Goal: Task Accomplishment & Management: Use online tool/utility

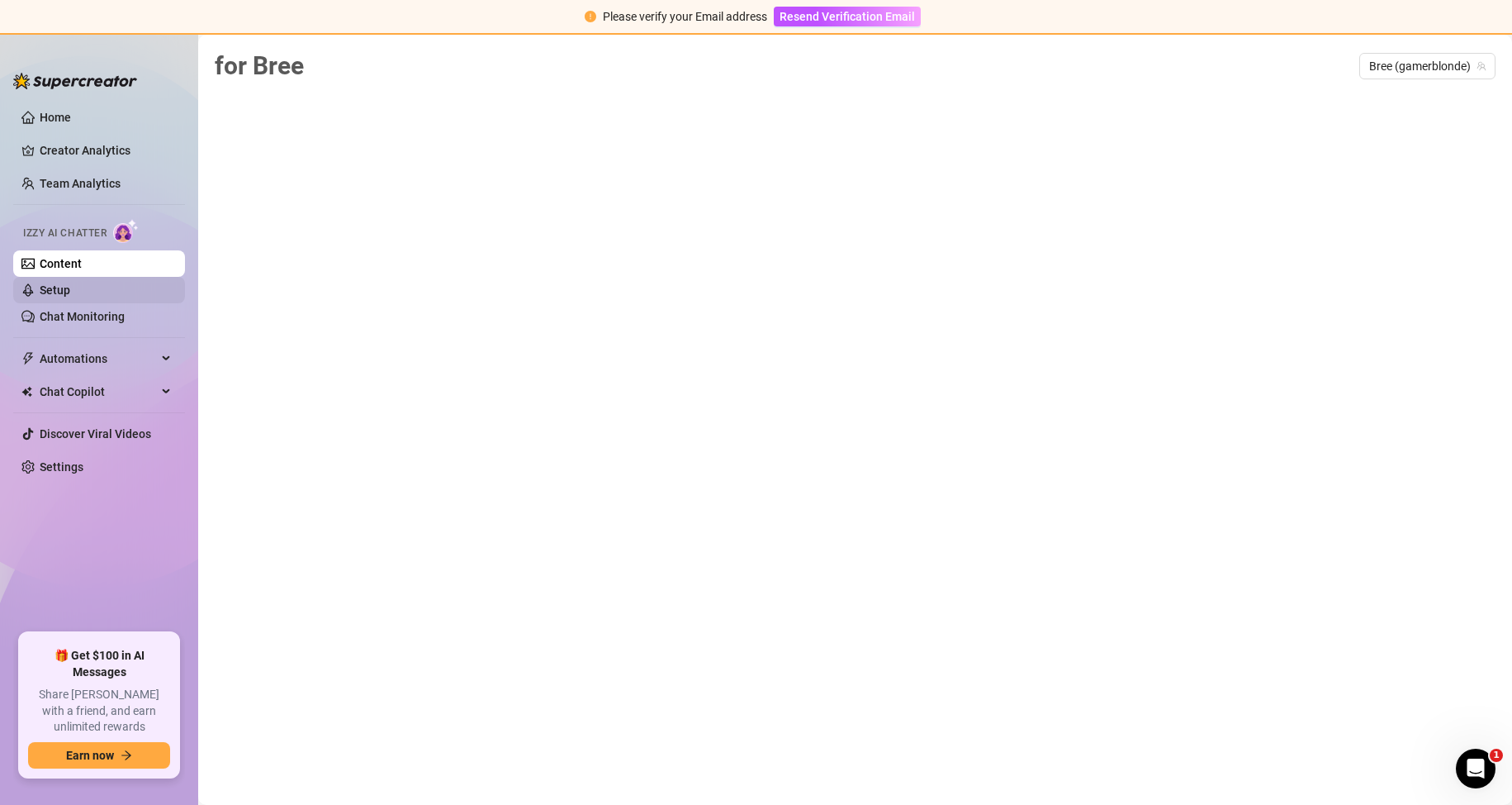
click at [70, 284] on link "Setup" at bounding box center [55, 290] width 30 height 13
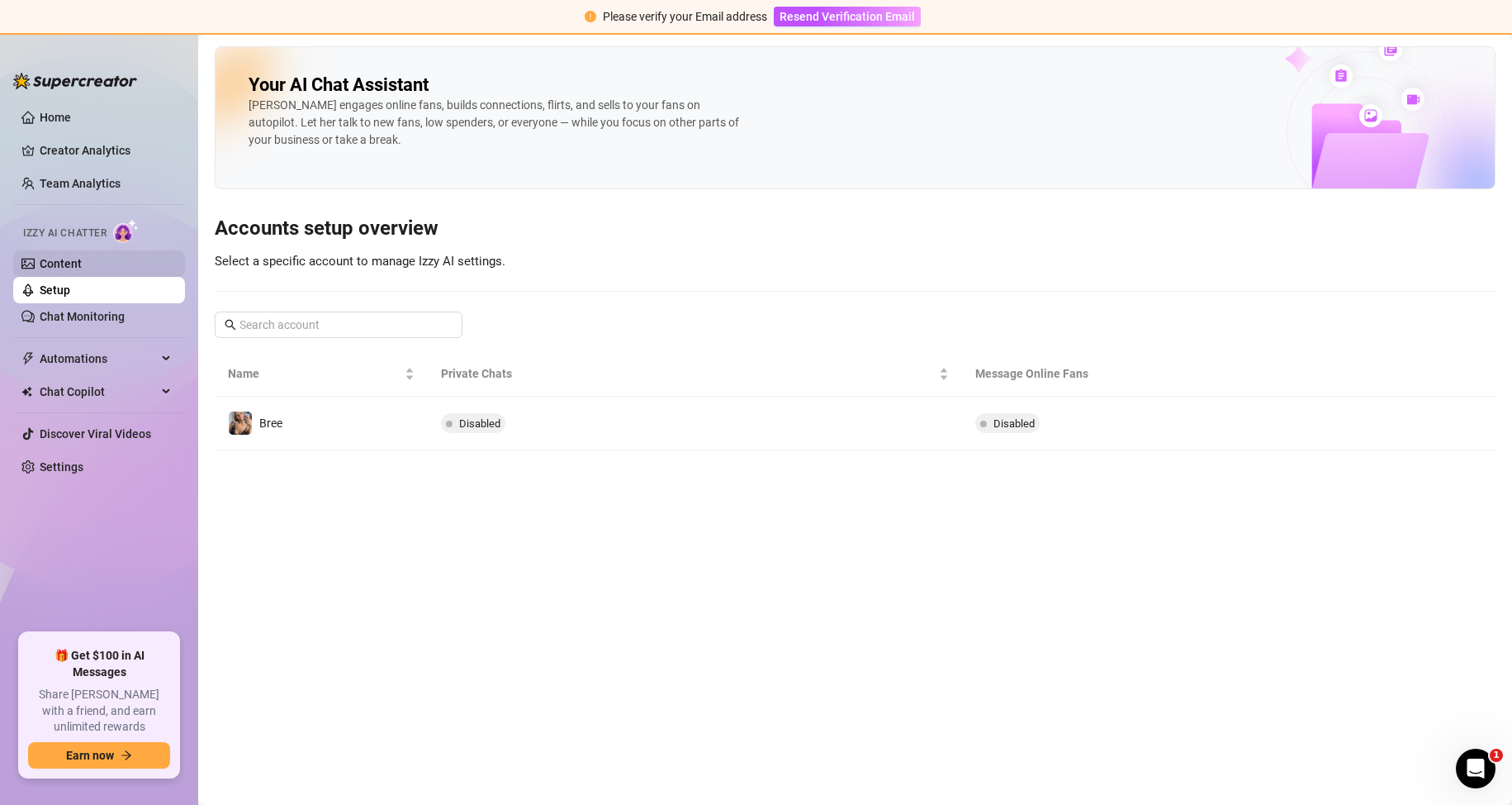
click at [78, 267] on link "Content" at bounding box center [61, 263] width 42 height 13
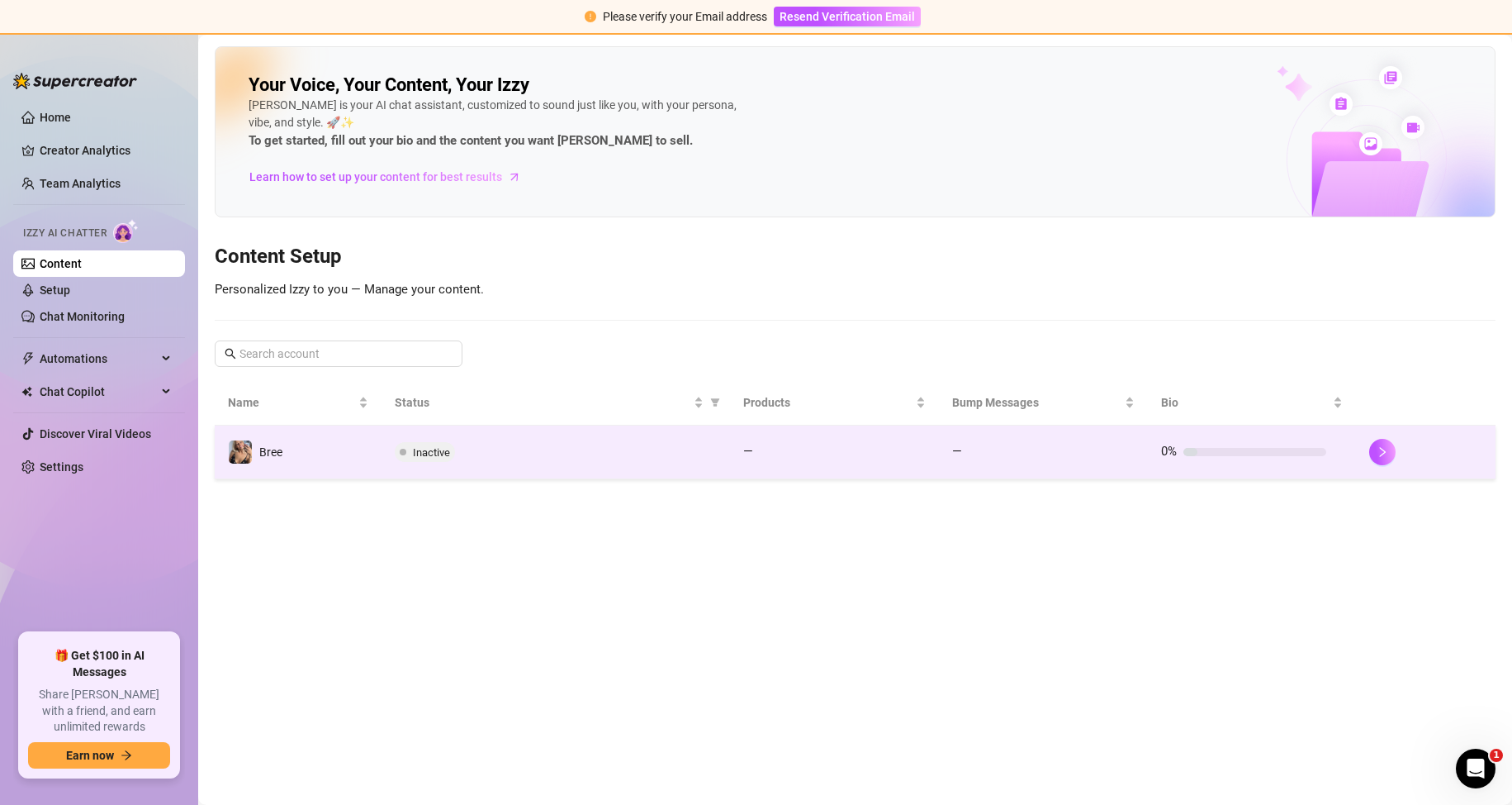
click at [341, 446] on td "Bree" at bounding box center [298, 452] width 166 height 54
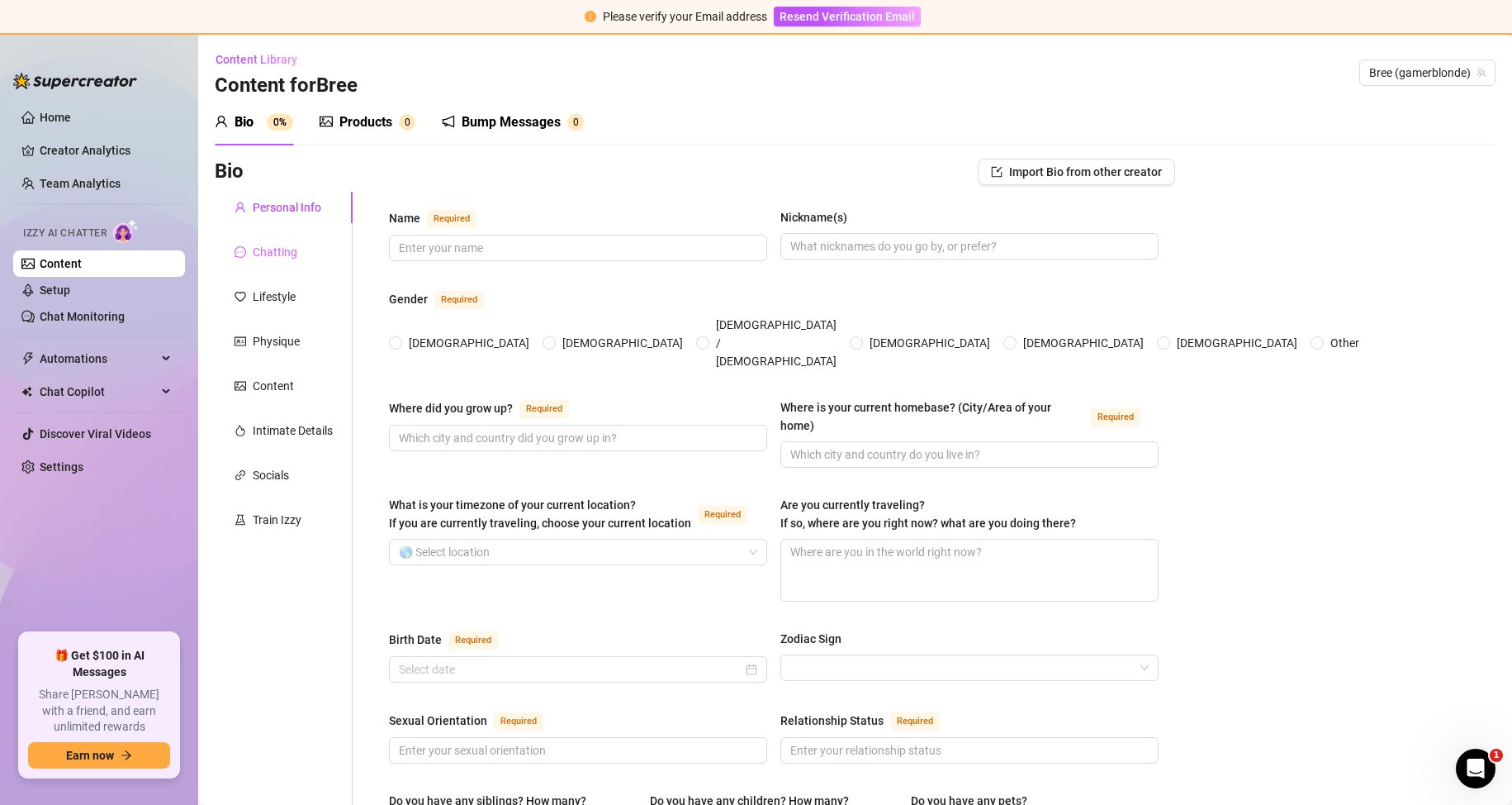
click at [268, 263] on div "Chatting" at bounding box center [284, 252] width 138 height 31
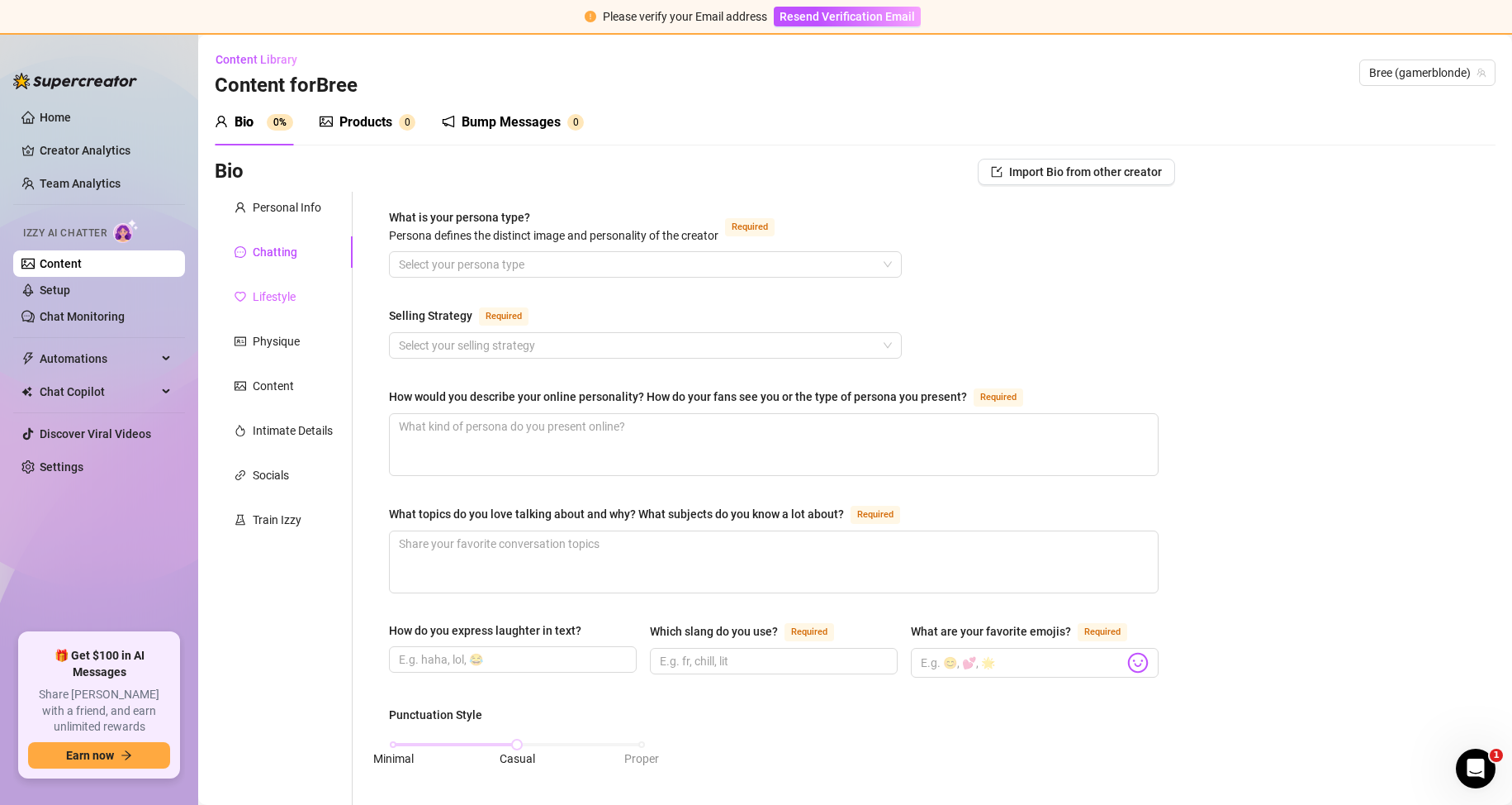
click at [264, 285] on div "Lifestyle" at bounding box center [284, 297] width 138 height 31
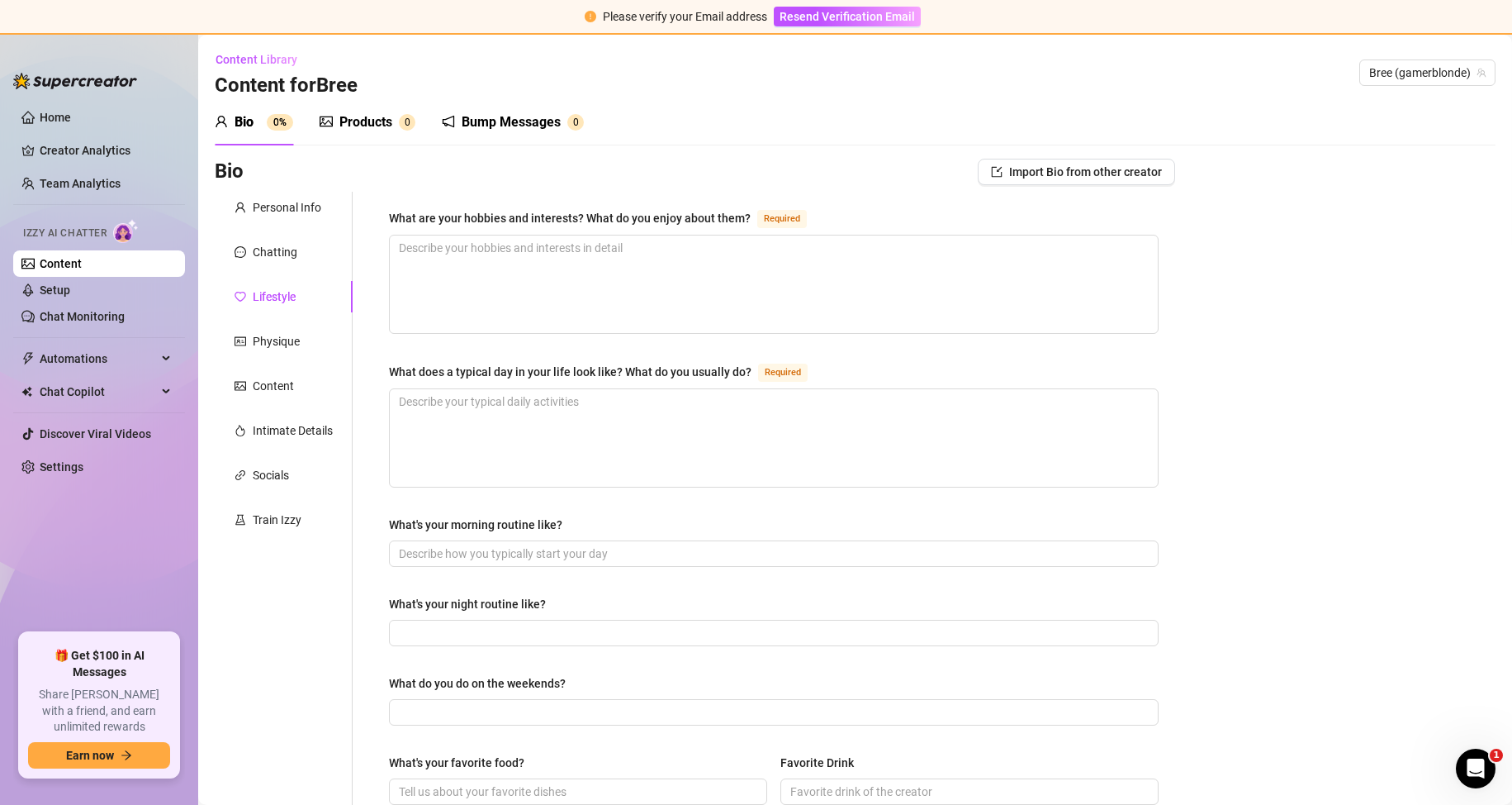
click at [274, 317] on div "Personal Info Chatting Lifestyle Physique Content Intimate Details Socials Trai…" at bounding box center [284, 749] width 138 height 1114
click at [272, 324] on div "Personal Info Chatting Lifestyle Physique Content Intimate Details Socials Trai…" at bounding box center [284, 749] width 138 height 1114
click at [270, 328] on div "Physique" at bounding box center [284, 341] width 138 height 31
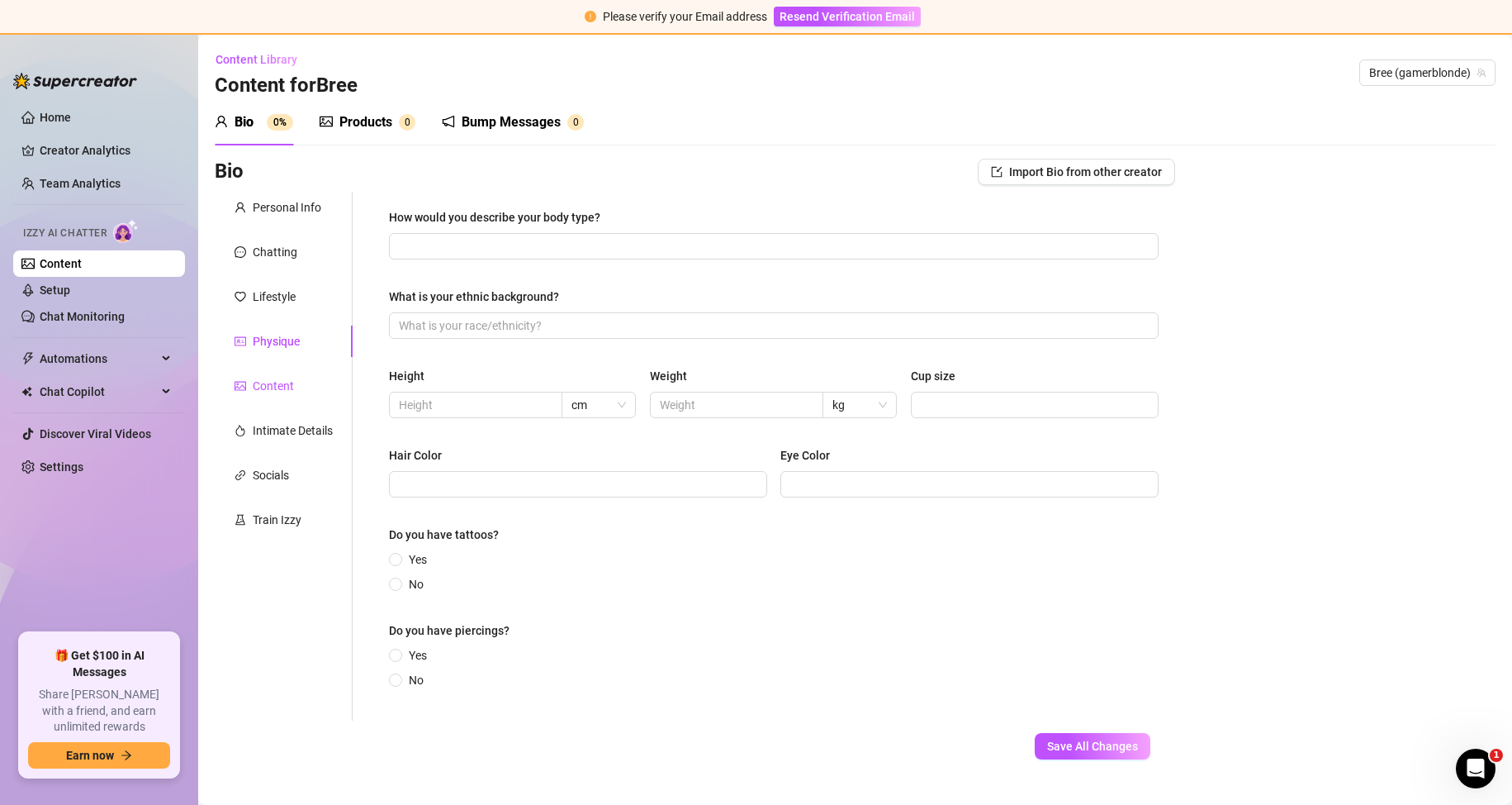
click at [265, 380] on div "Content" at bounding box center [273, 385] width 42 height 18
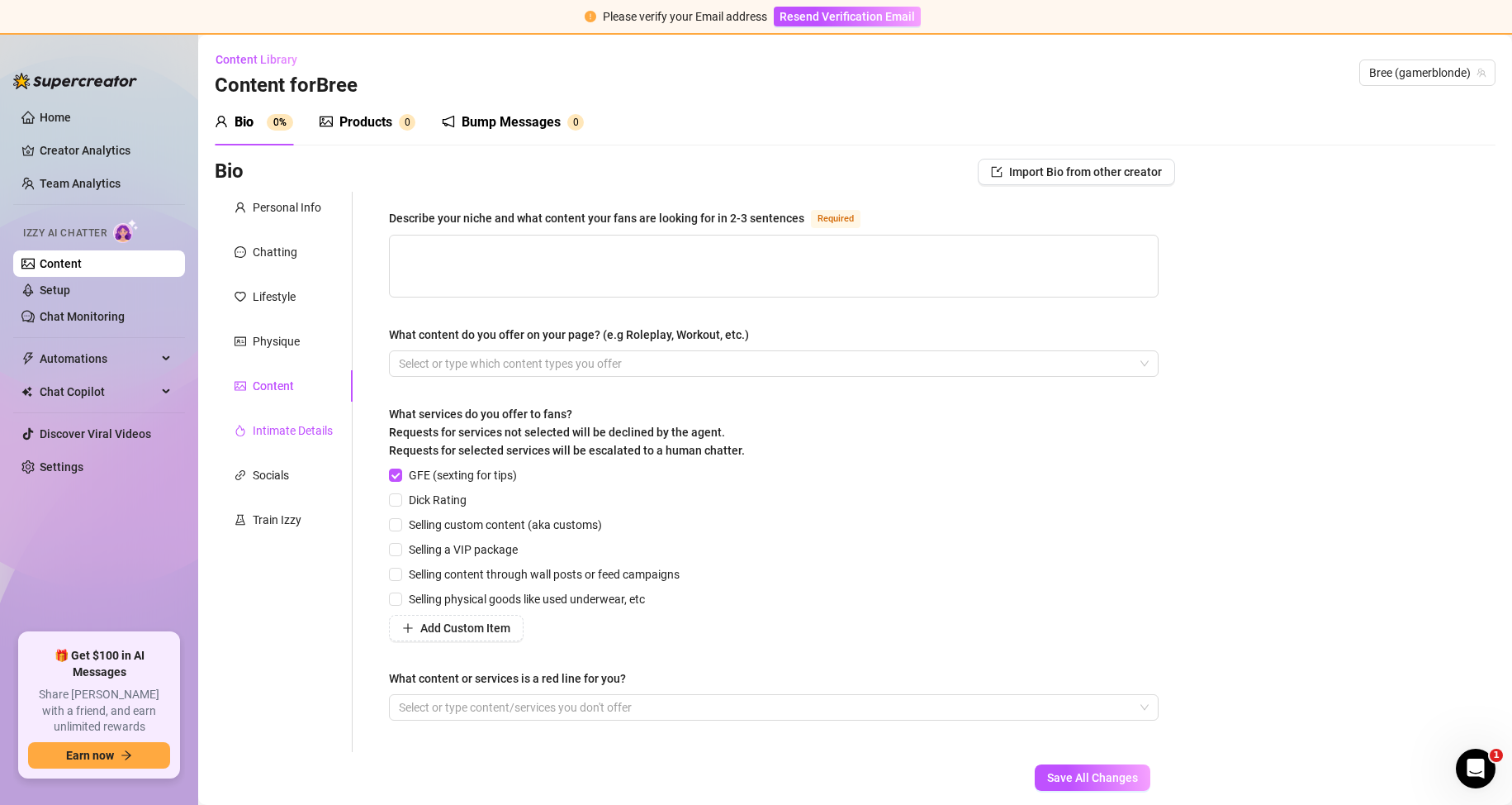
click at [270, 428] on div "Intimate Details" at bounding box center [292, 430] width 80 height 18
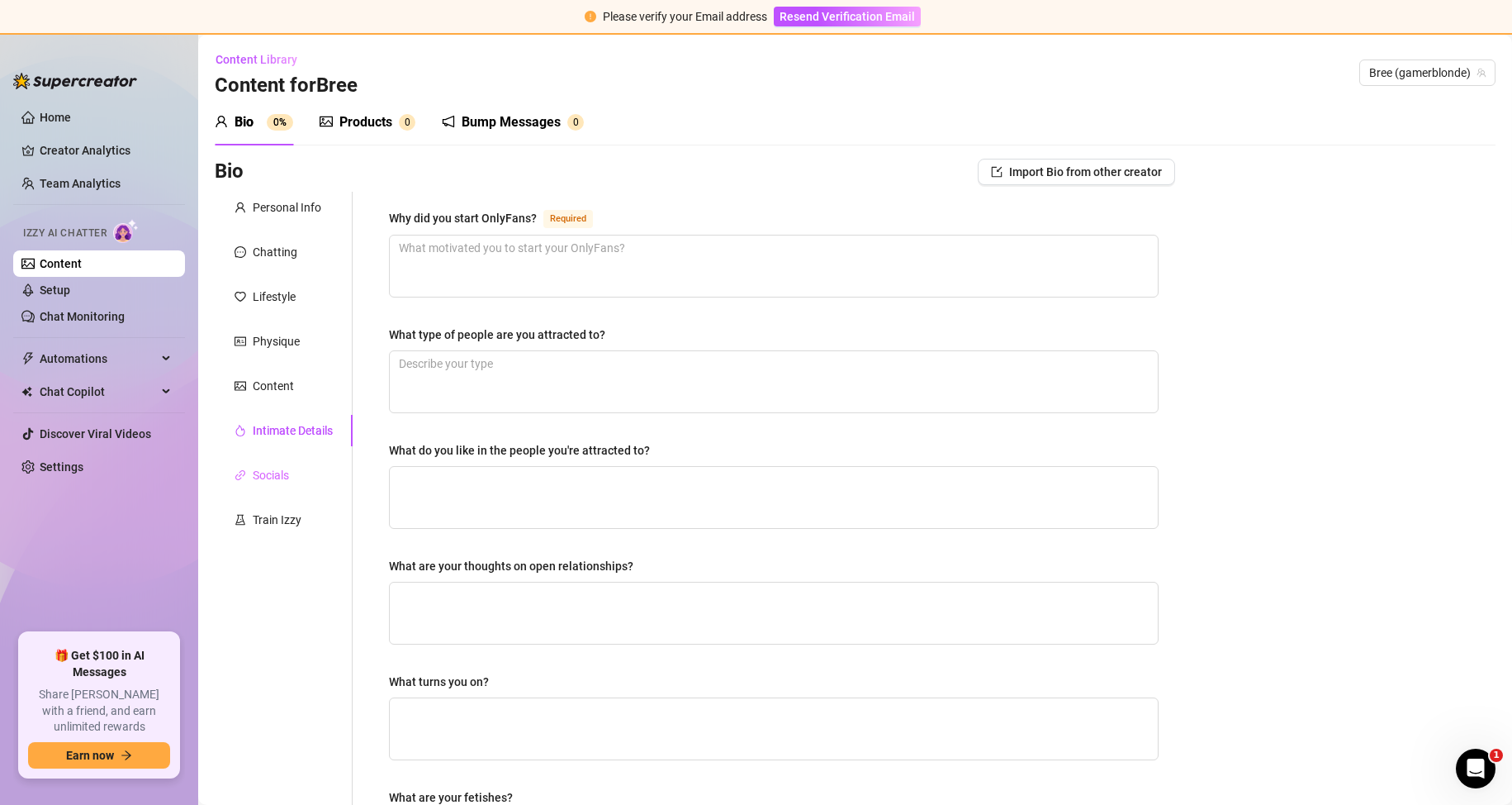
click at [290, 461] on div "Socials" at bounding box center [284, 474] width 138 height 31
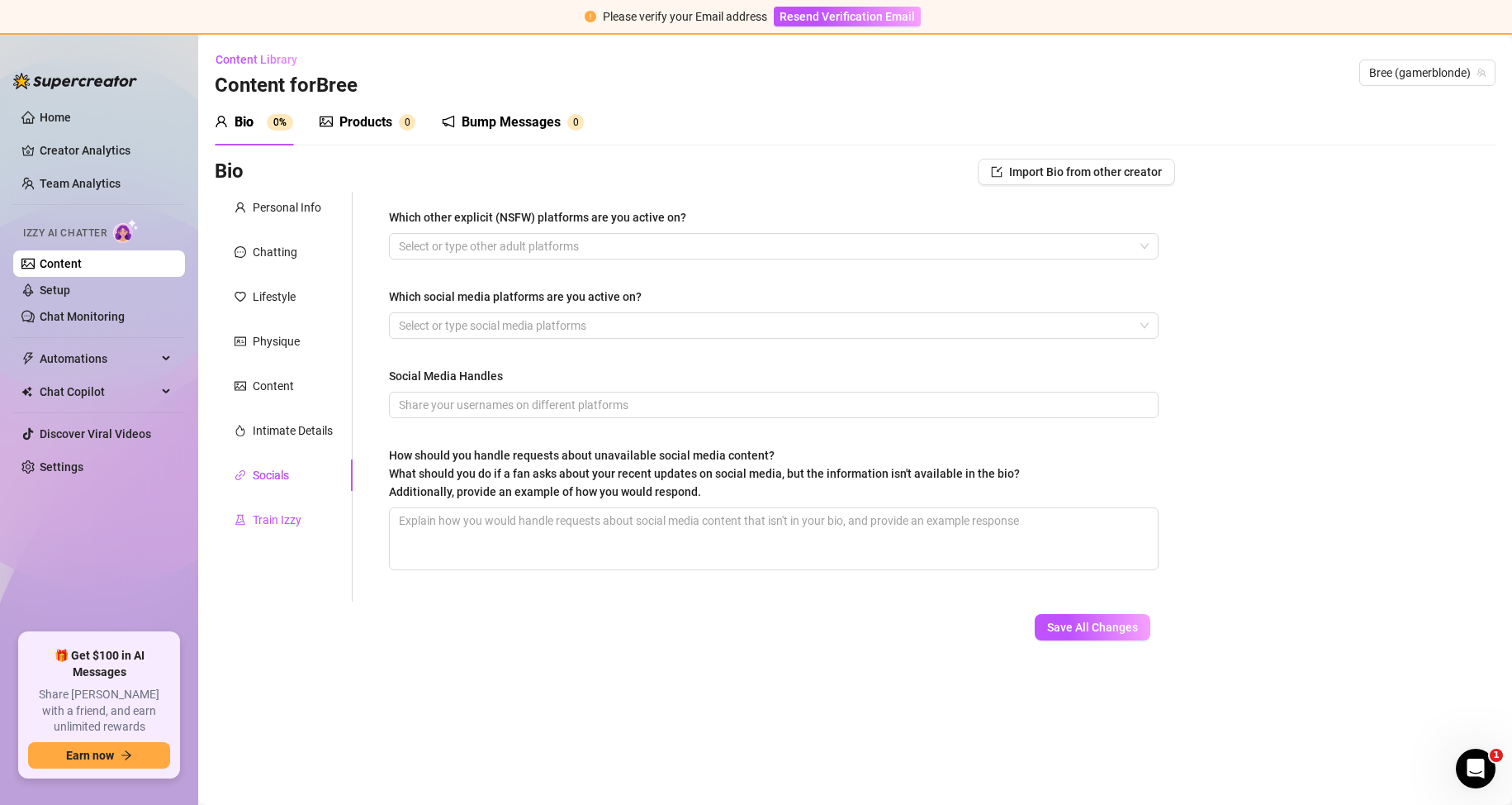
click at [281, 514] on div "Train Izzy" at bounding box center [277, 520] width 49 height 18
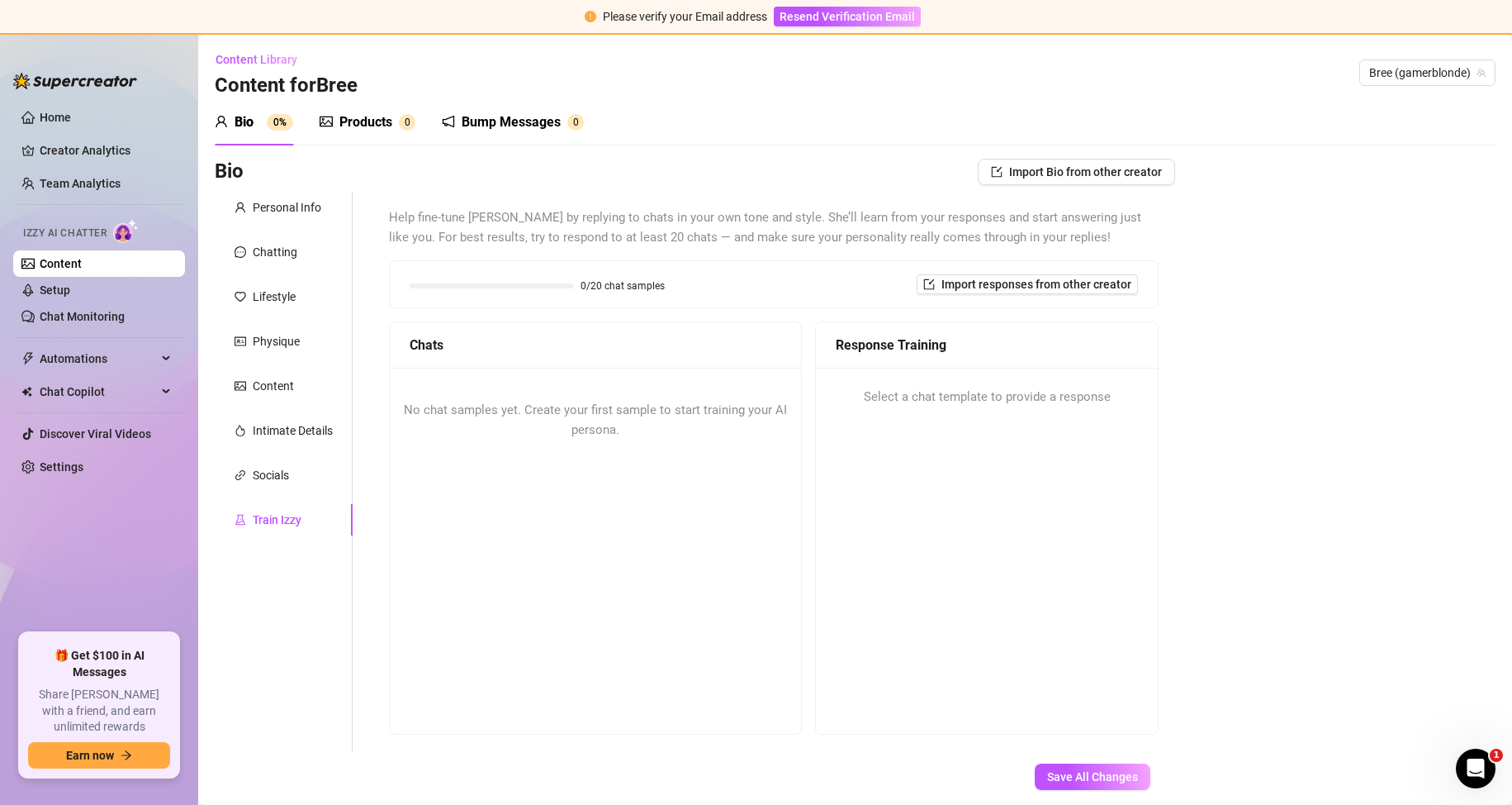
click at [456, 411] on span "No chat samples yet. Create your first sample to start training your AI persona." at bounding box center [596, 420] width 383 height 35
click at [968, 396] on span "Select a chat template to provide a response" at bounding box center [987, 397] width 247 height 20
click at [1010, 278] on span "Import responses from other creator" at bounding box center [1036, 284] width 190 height 13
click at [994, 323] on input "search" at bounding box center [1009, 327] width 130 height 25
click at [988, 357] on span "Bree" at bounding box center [986, 361] width 23 height 18
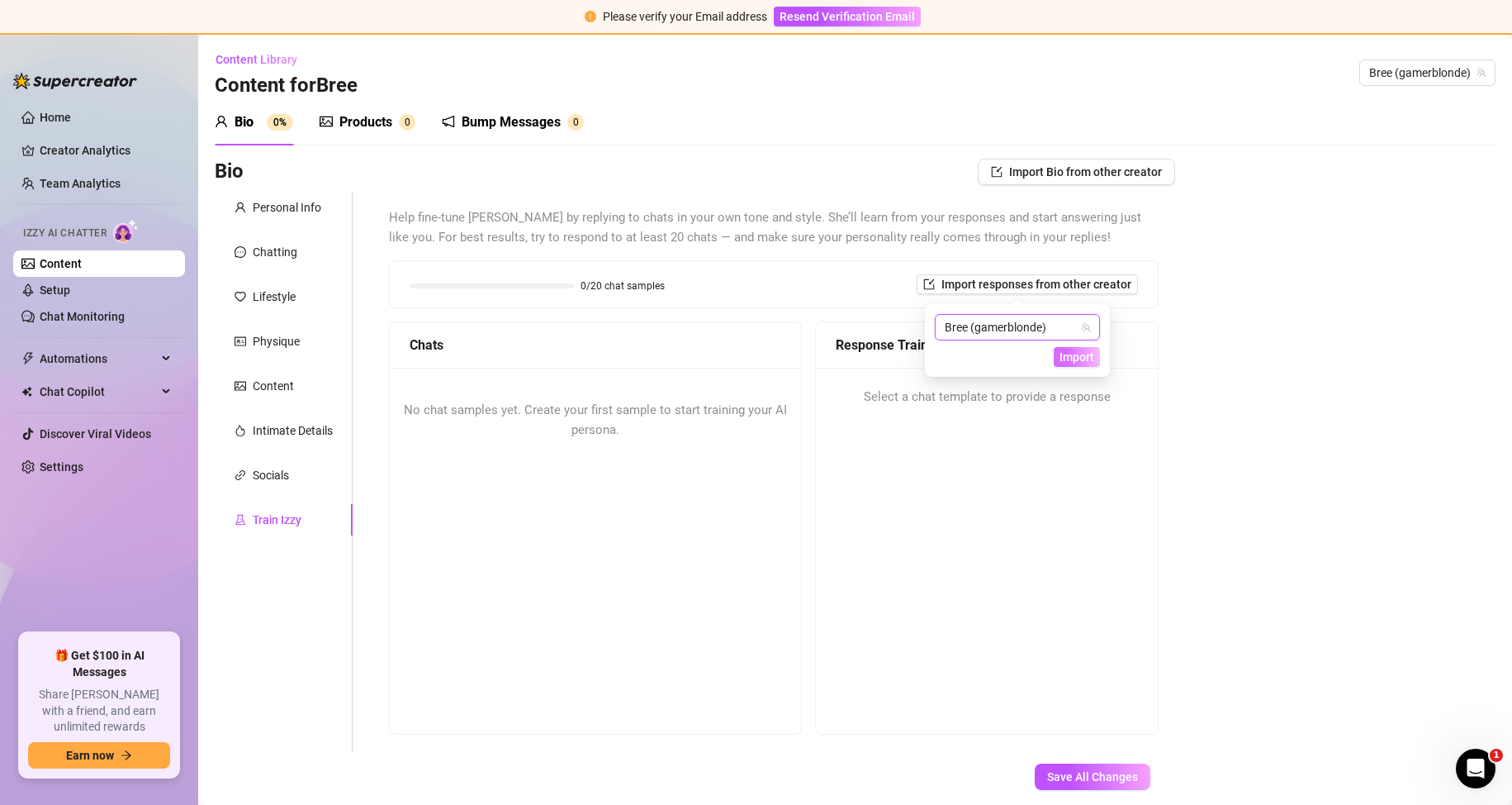
click at [1064, 354] on span "Import" at bounding box center [1077, 357] width 35 height 13
click at [985, 431] on div "Response Training Select a chat template to provide a response" at bounding box center [987, 527] width 343 height 413
click at [542, 121] on div "Bump Messages" at bounding box center [511, 122] width 99 height 20
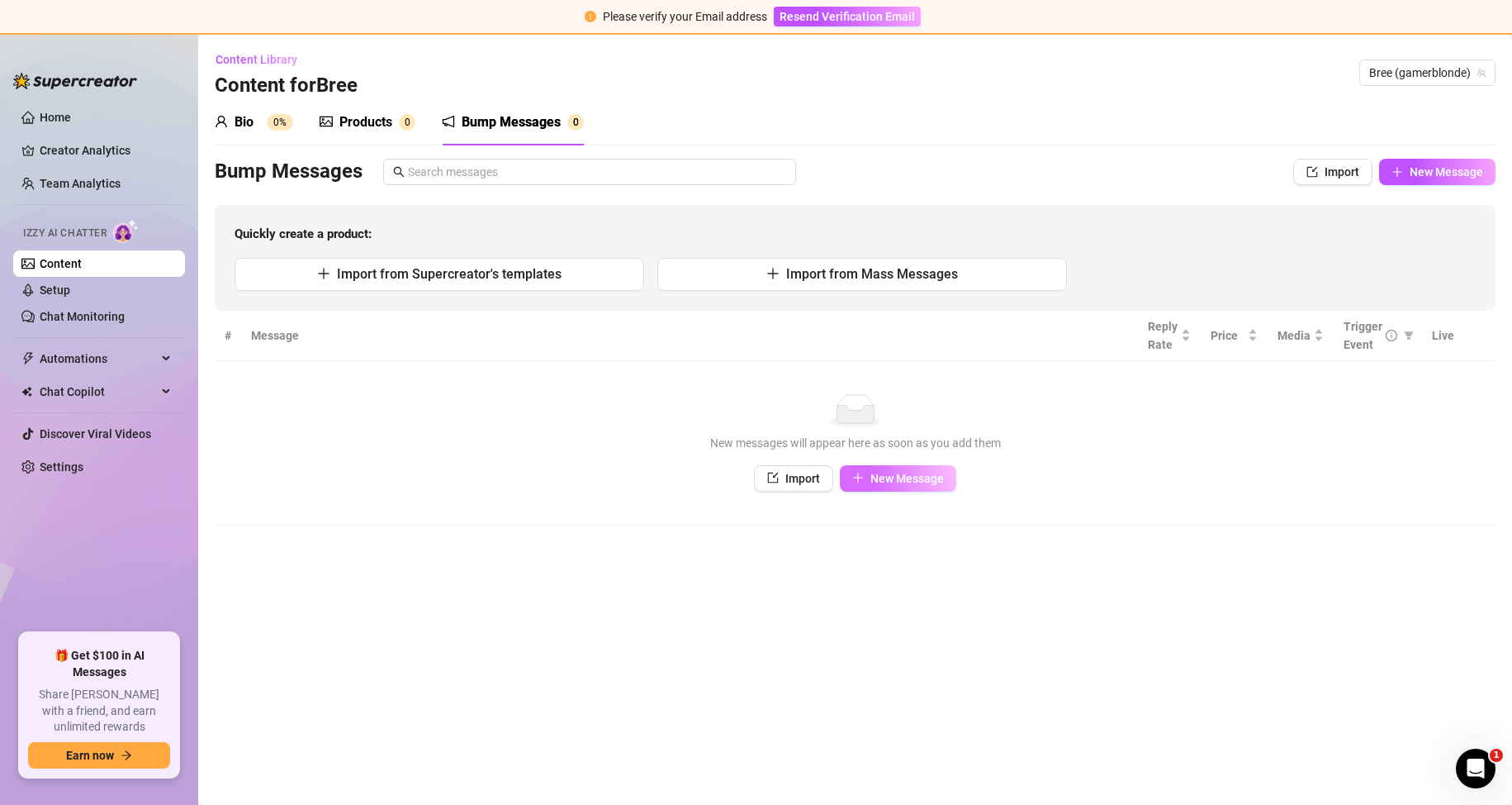
click at [865, 470] on button "New Message" at bounding box center [897, 478] width 116 height 26
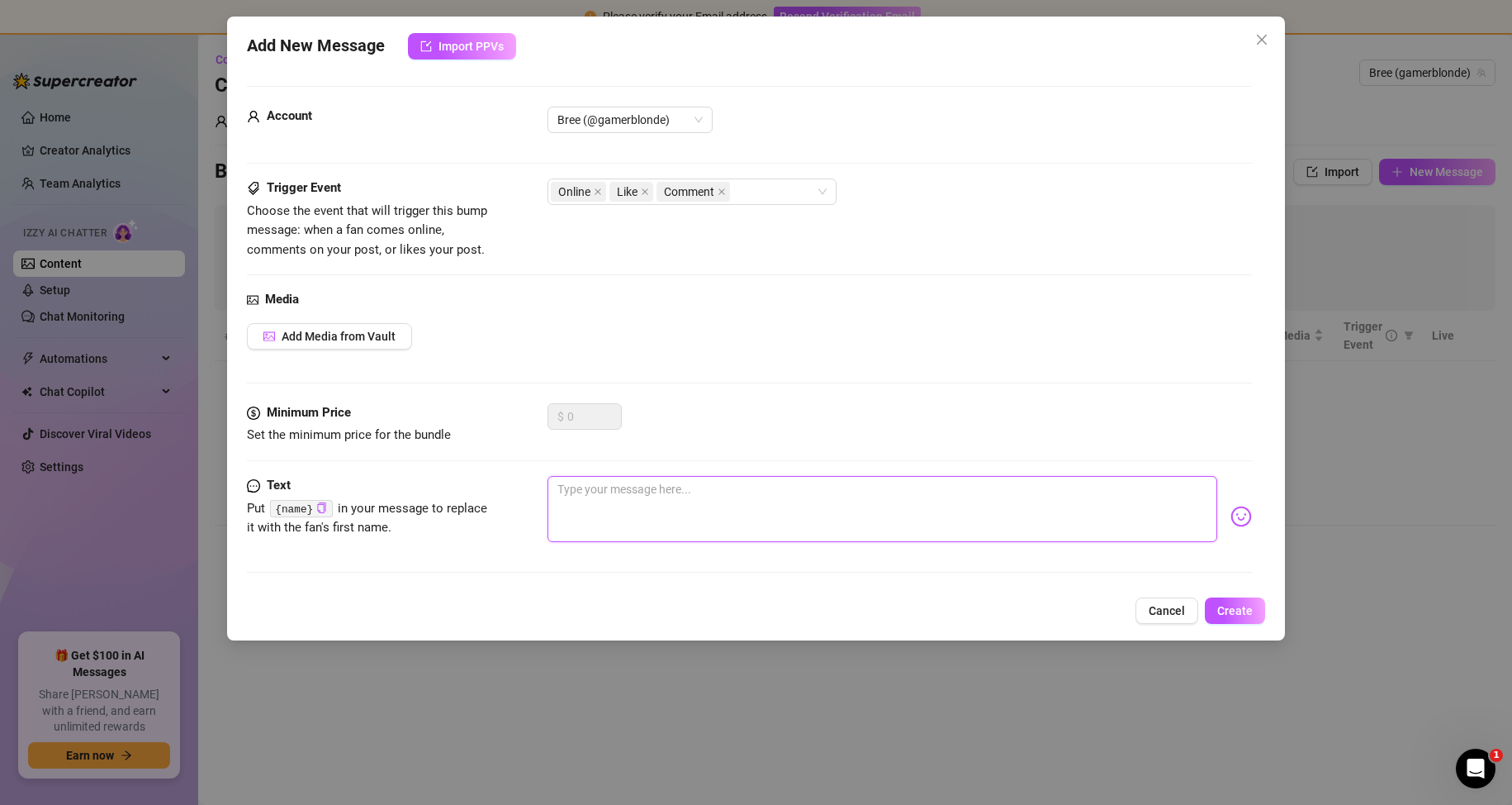
click at [583, 502] on textarea at bounding box center [882, 509] width 670 height 66
type textarea "h"
type textarea "hi"
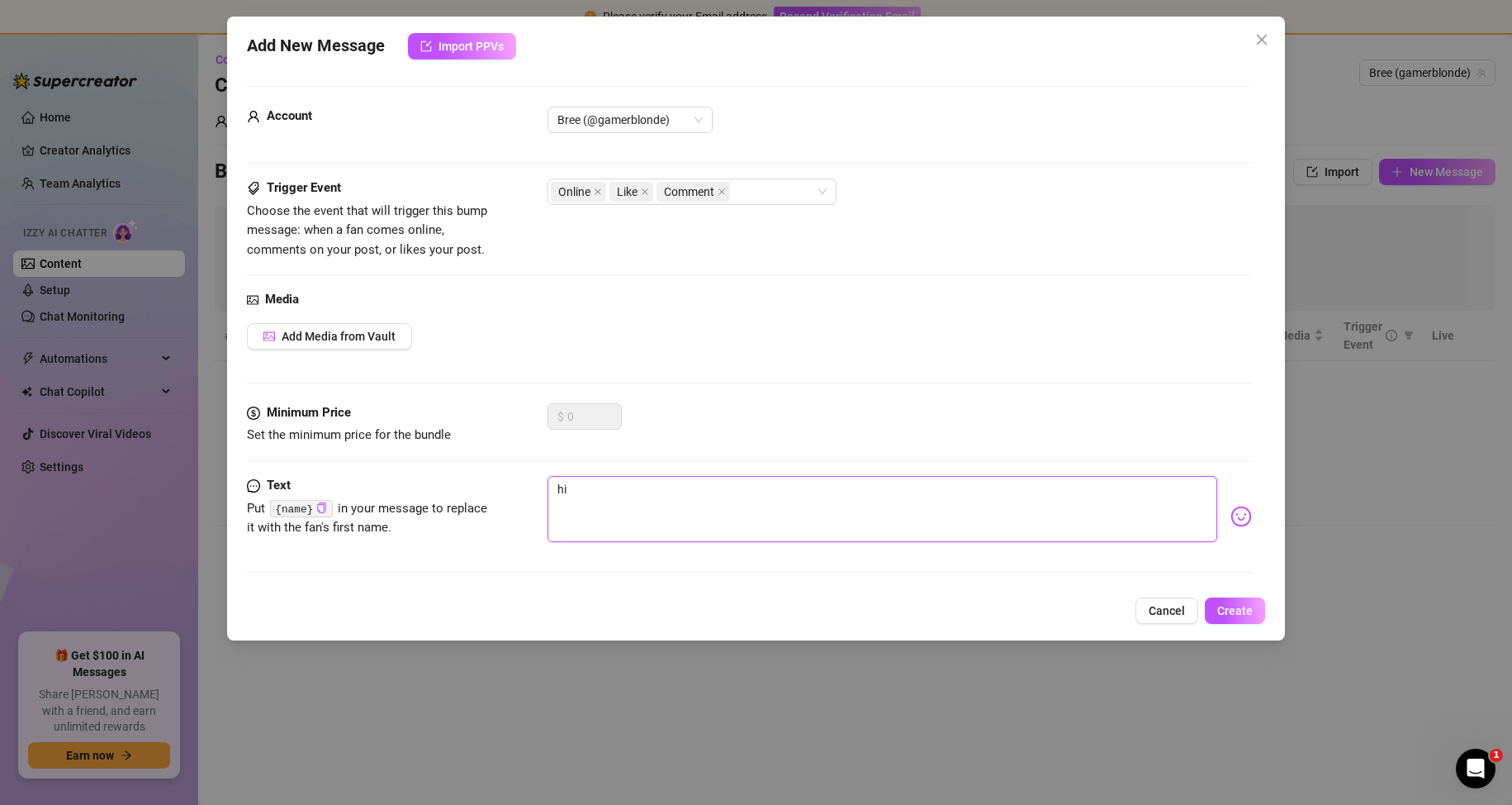
type textarea "hii"
type textarea "hiii"
type textarea "hiiii"
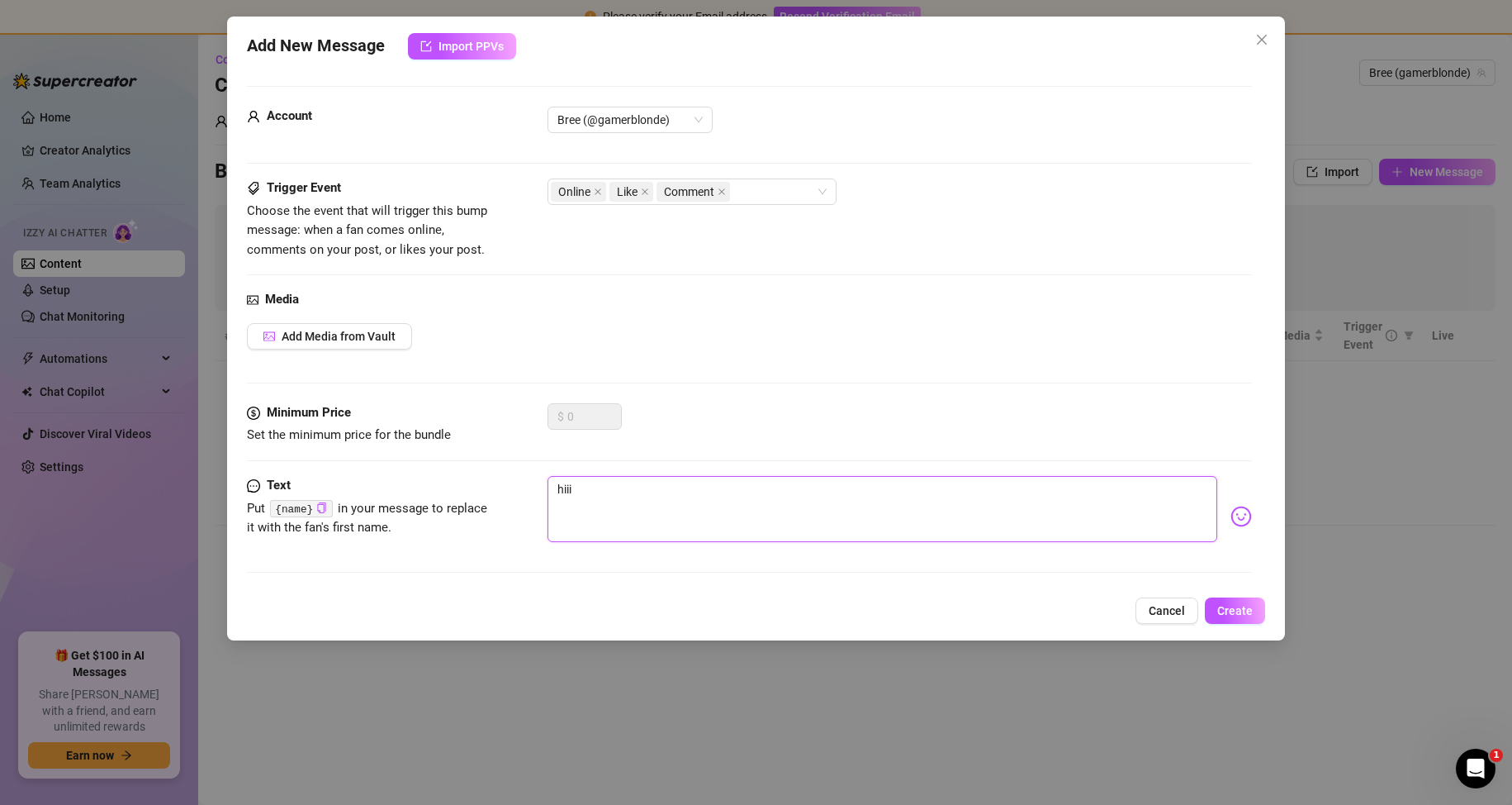
type textarea "hiiii"
type textarea "hiiiii"
type textarea "hiiiiii"
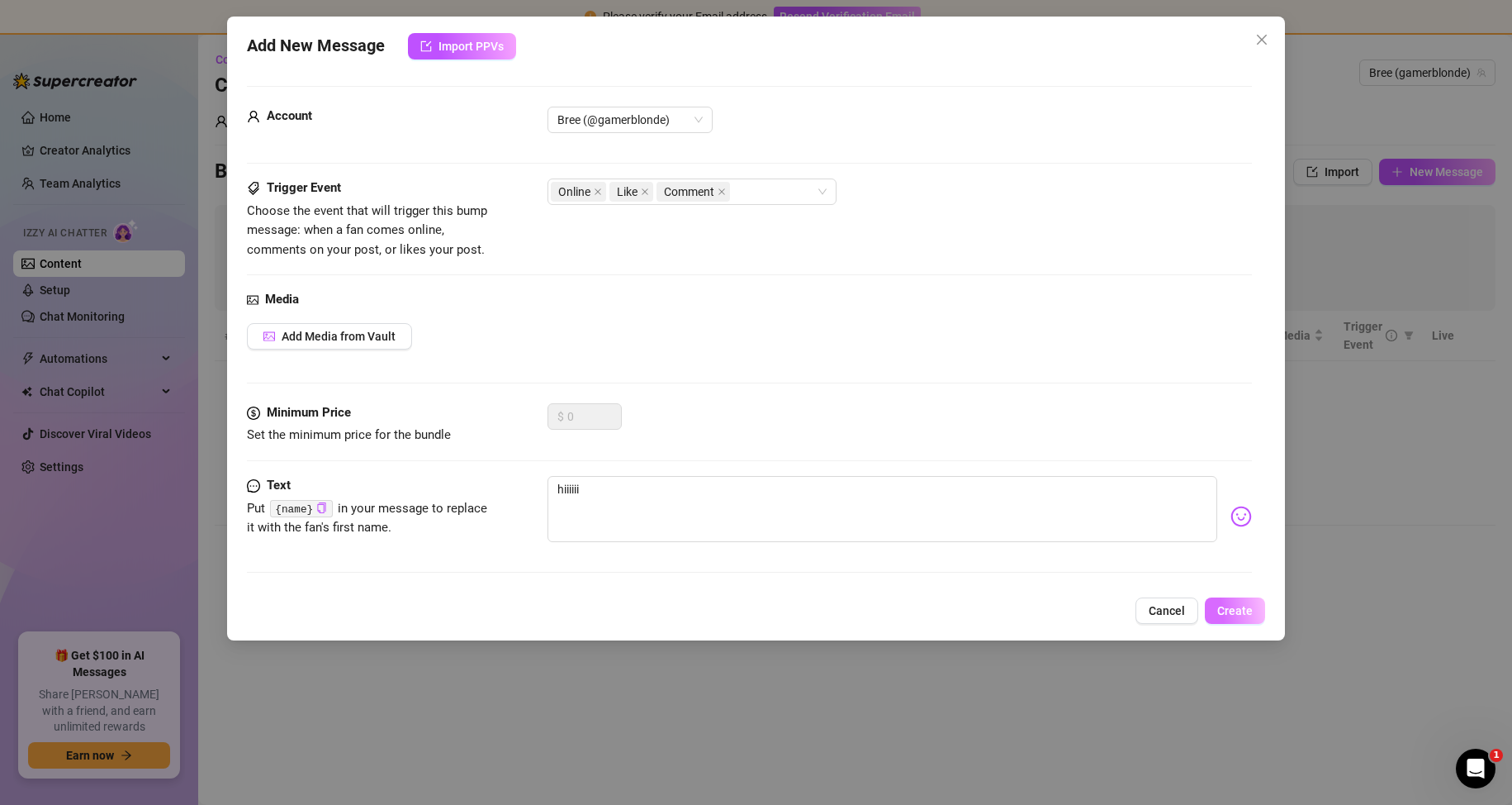
click at [1232, 611] on span "Create" at bounding box center [1235, 610] width 36 height 13
click at [640, 508] on textarea "hiiiiii" at bounding box center [882, 509] width 670 height 66
click at [320, 506] on icon "copy" at bounding box center [322, 507] width 10 height 10
click at [631, 507] on textarea "hiiiiii" at bounding box center [882, 509] width 670 height 66
type textarea "hiiiiii"
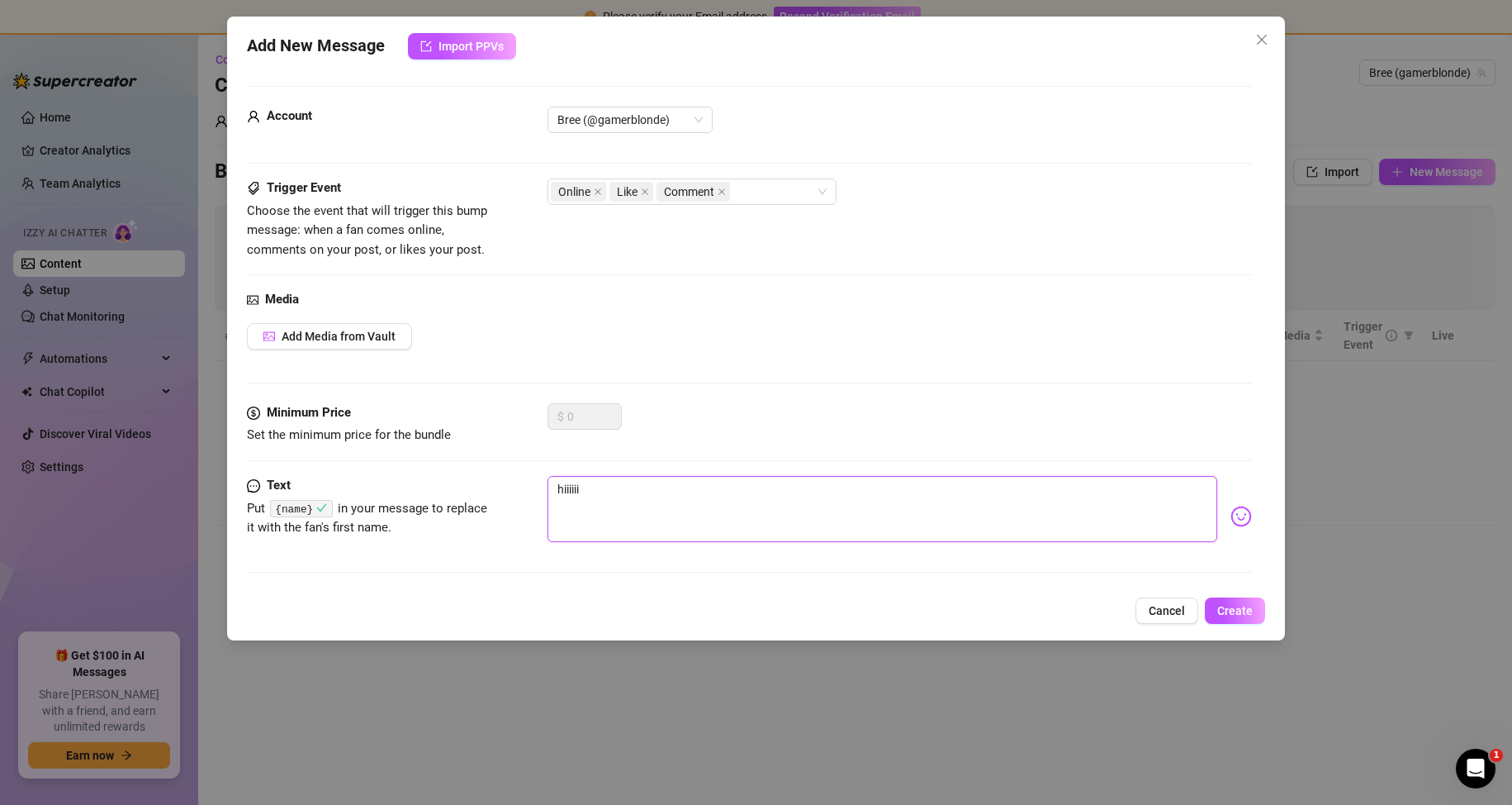
type textarea "hiiiiii"
paste textarea "{name}"
type textarea "hiiiiii {name}"
click at [1222, 612] on span "Create" at bounding box center [1235, 610] width 36 height 13
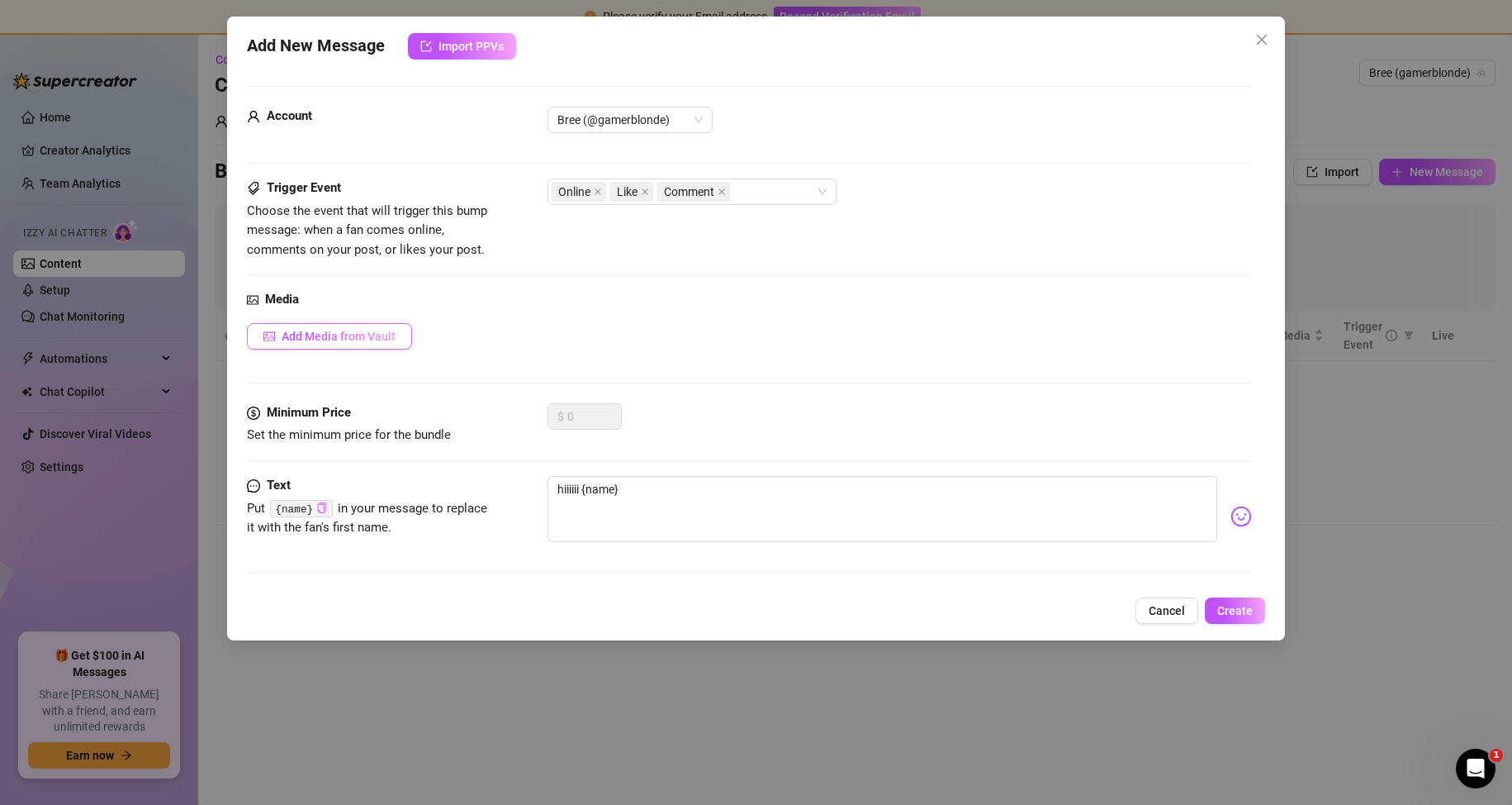
click at [310, 324] on button "Add Media from Vault" at bounding box center [329, 336] width 165 height 26
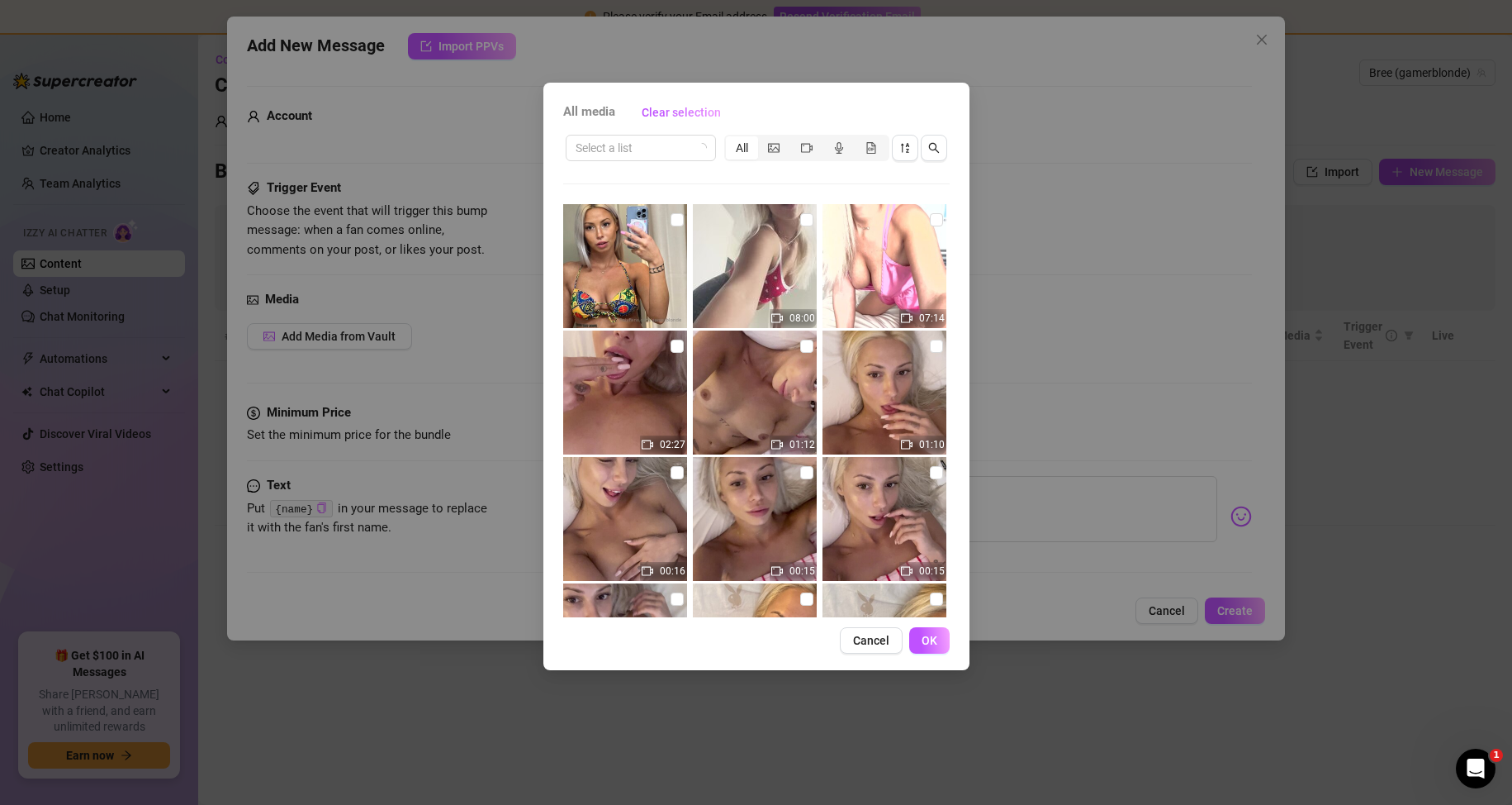
click at [610, 253] on img at bounding box center [624, 265] width 124 height 124
checkbox input "true"
click at [920, 639] on button "OK" at bounding box center [929, 640] width 41 height 26
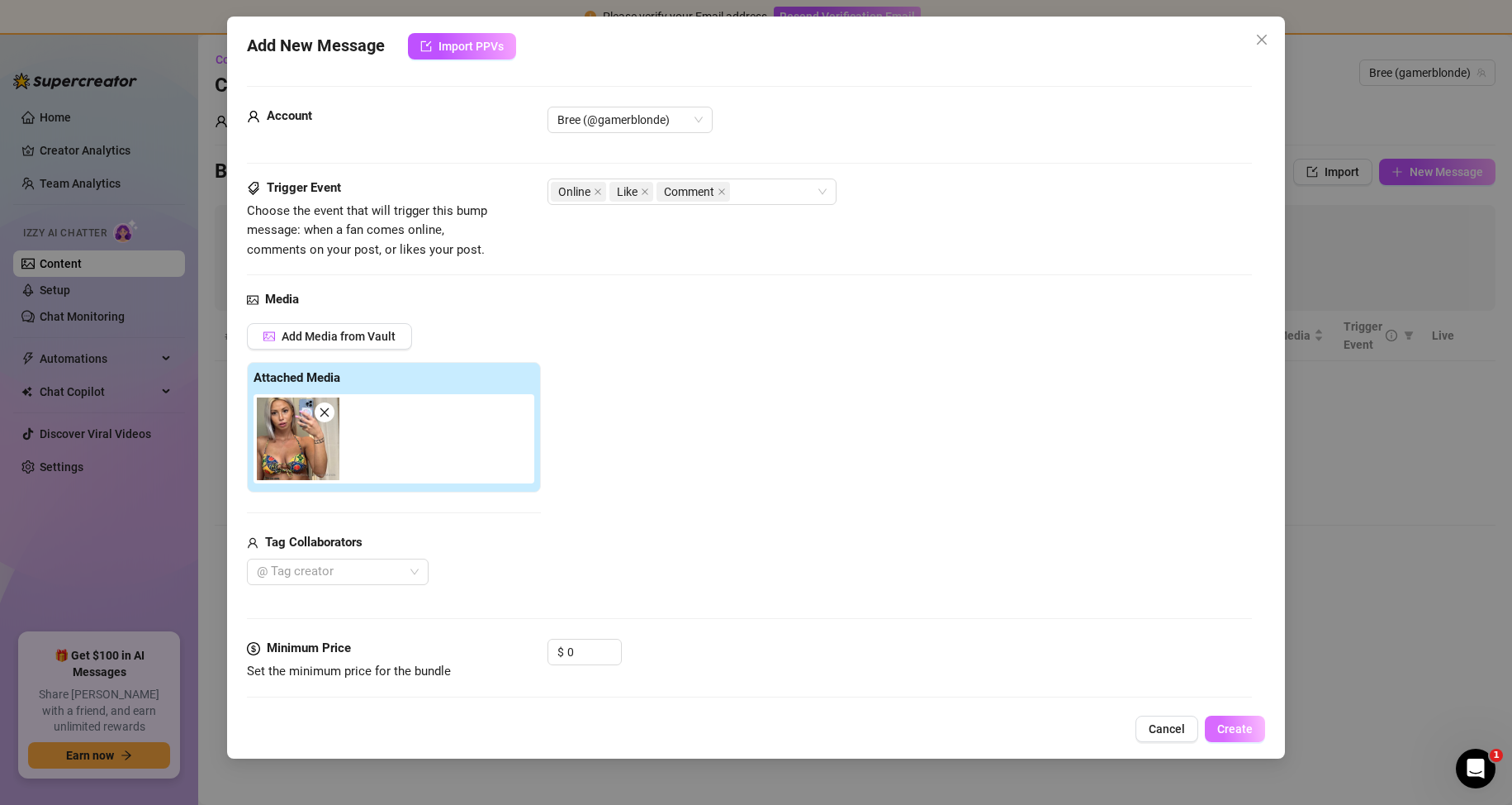
click at [1227, 730] on span "Create" at bounding box center [1235, 728] width 36 height 13
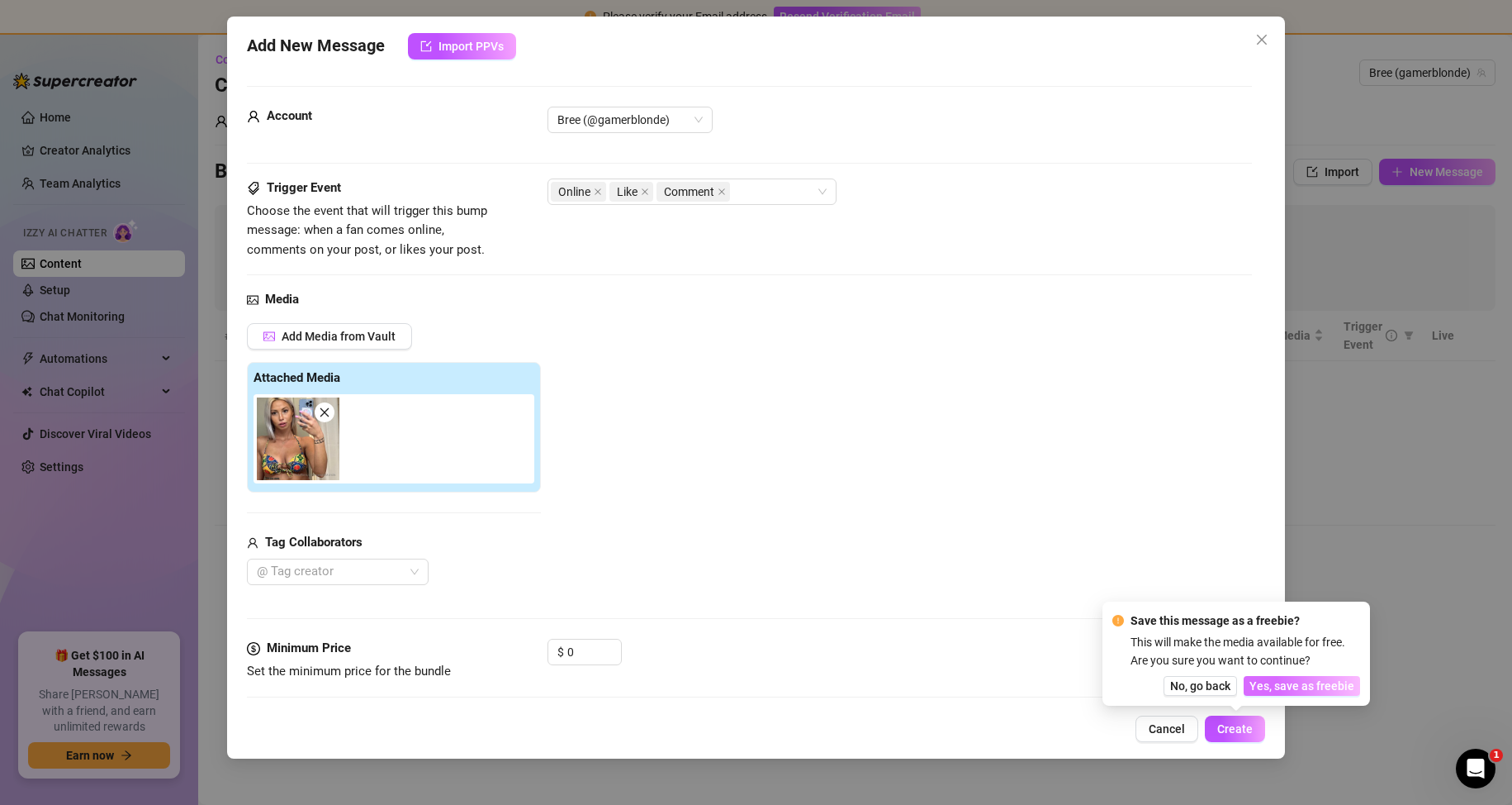
click at [1266, 684] on span "Yes, save as freebie" at bounding box center [1301, 685] width 105 height 13
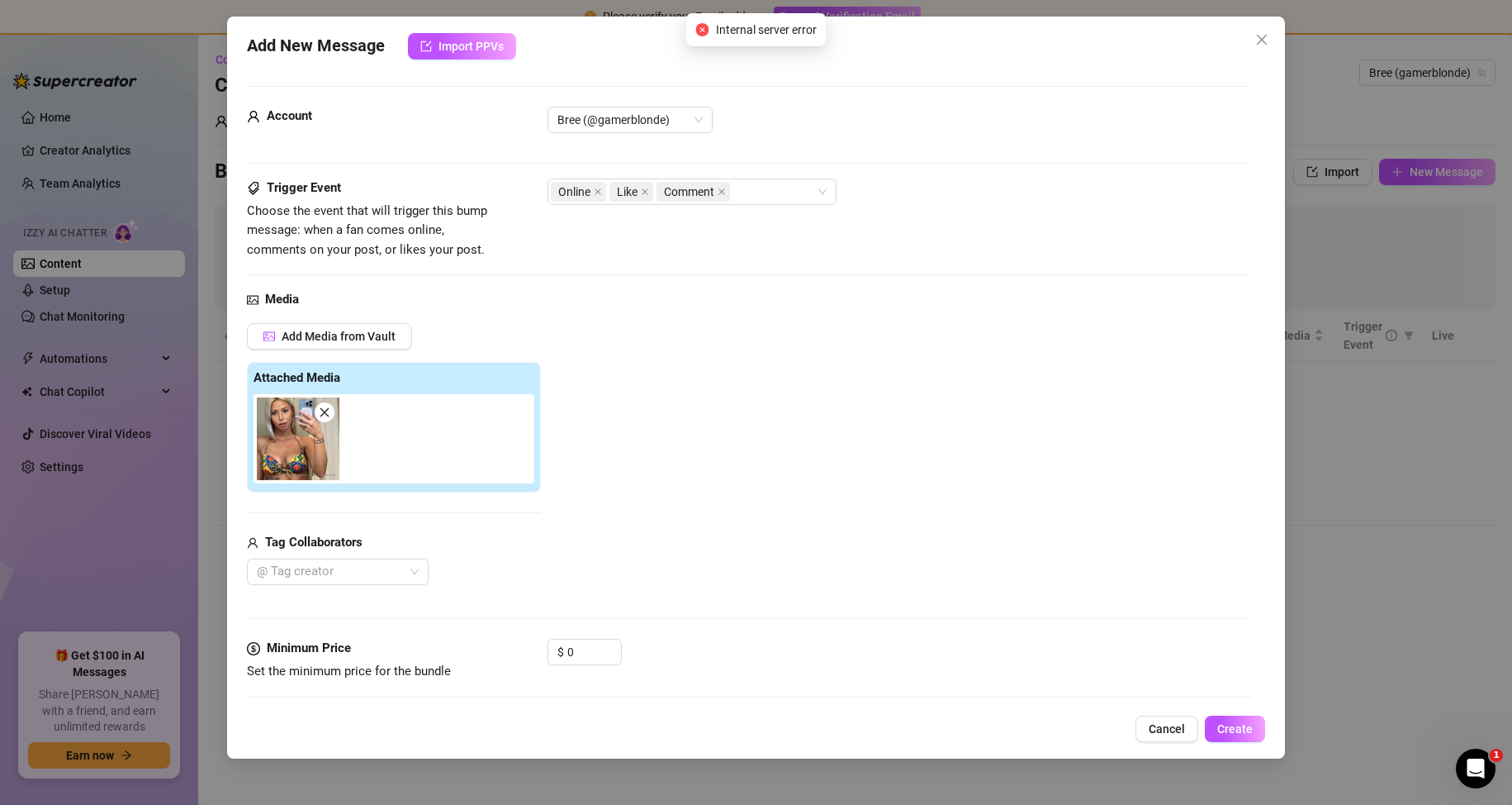
click at [1264, 29] on button "Close" at bounding box center [1261, 39] width 26 height 26
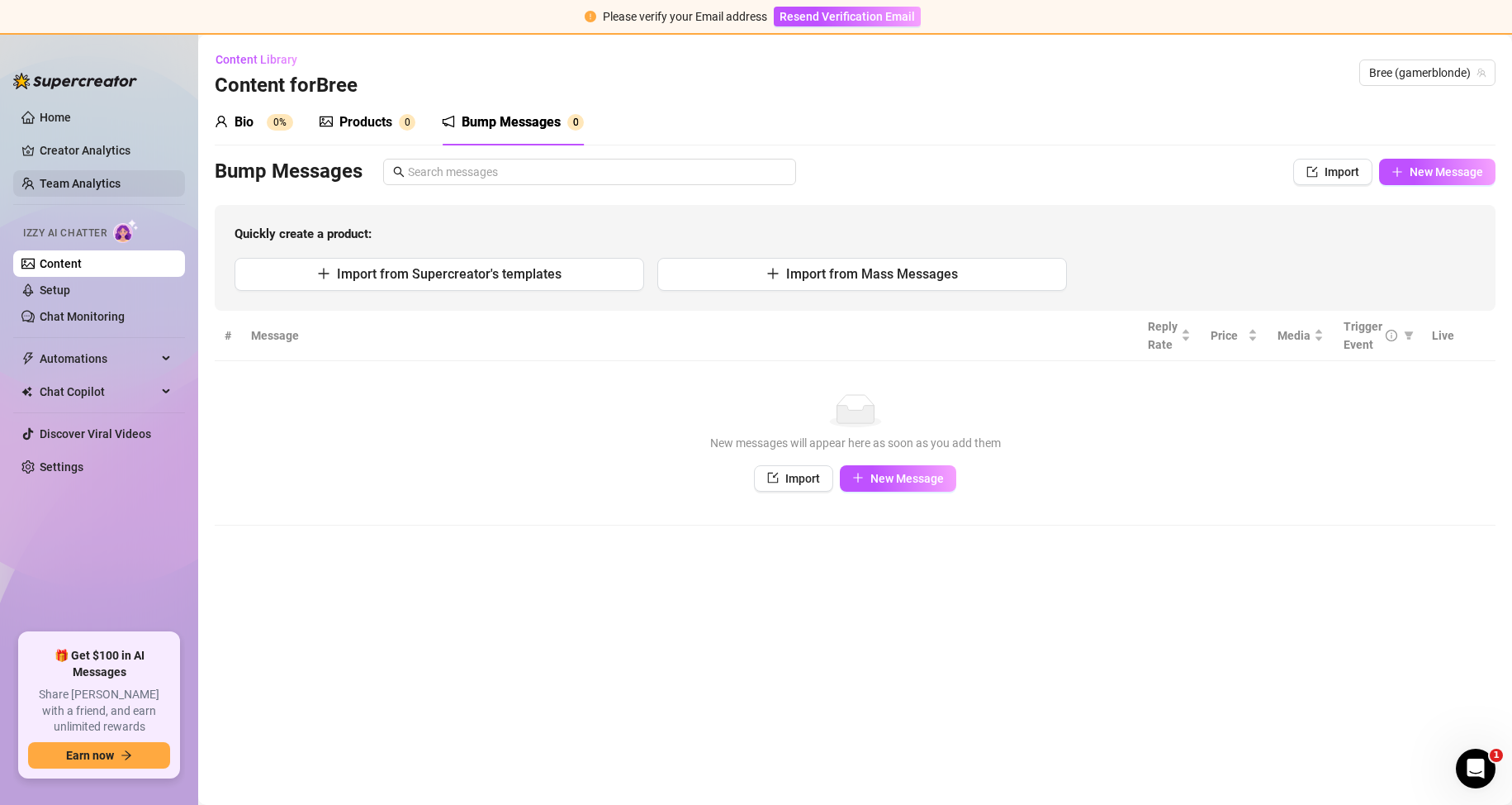
click at [67, 177] on link "Team Analytics" at bounding box center [80, 183] width 81 height 13
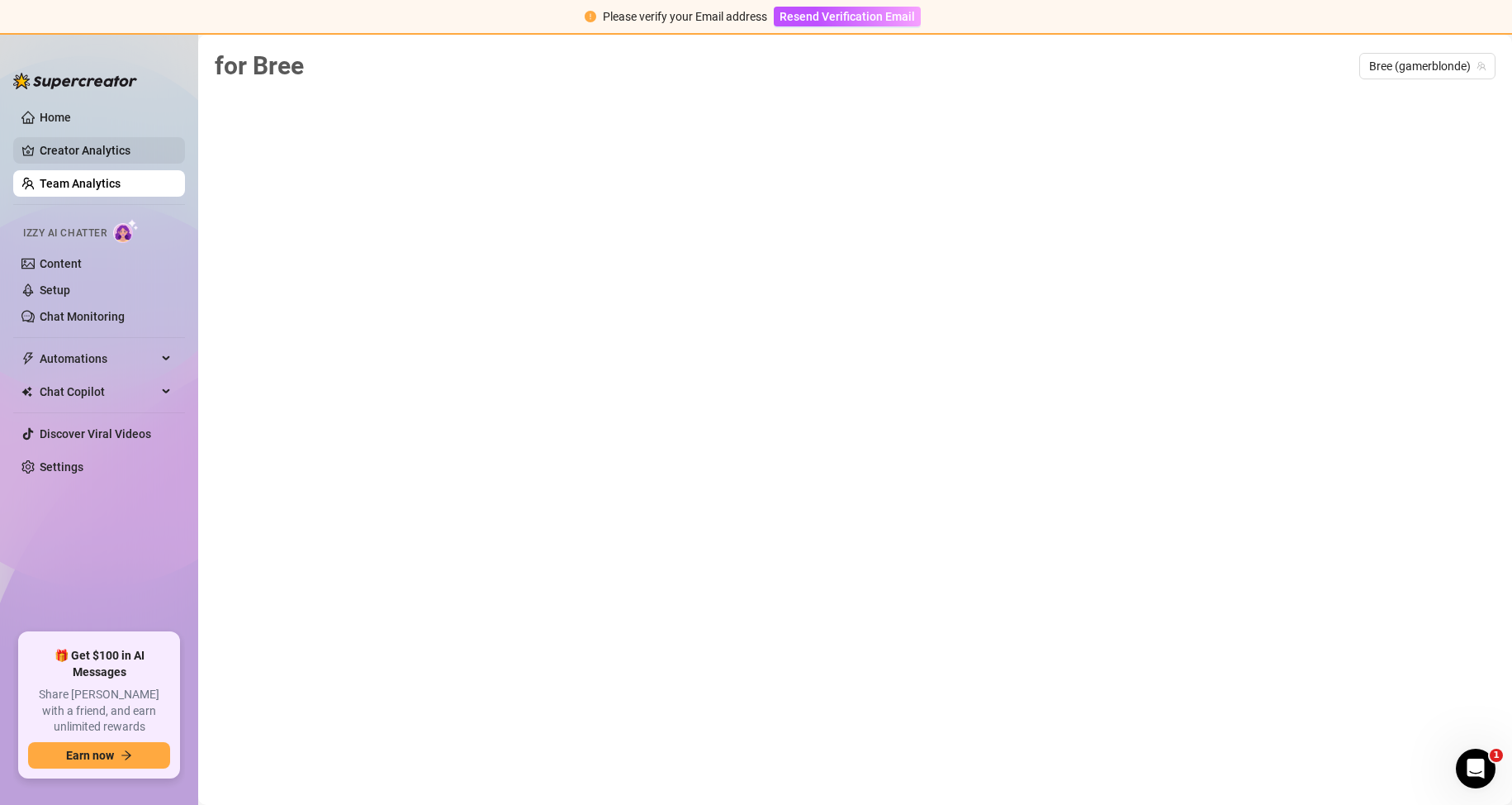
click at [53, 154] on link "Creator Analytics" at bounding box center [106, 150] width 132 height 26
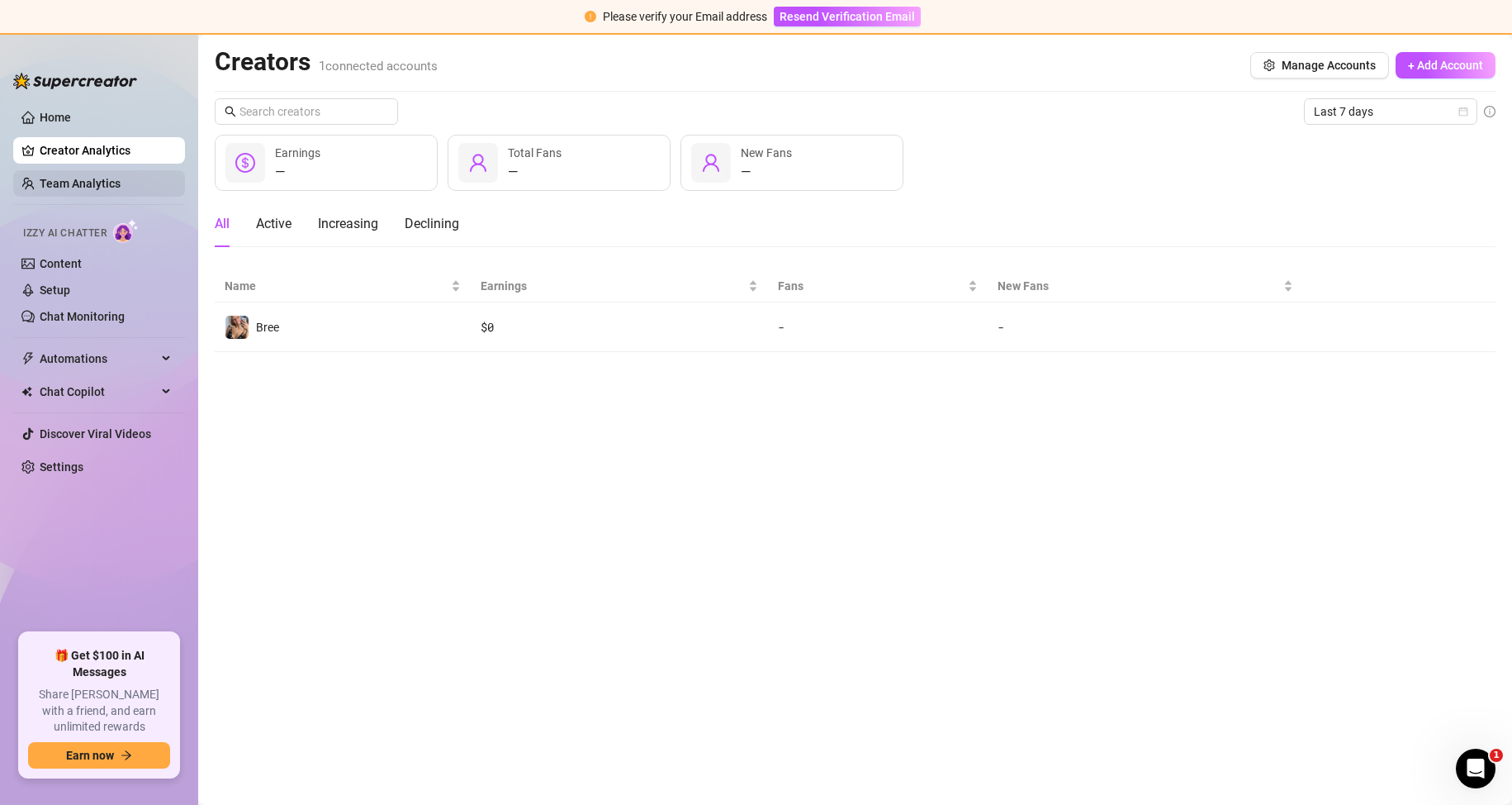
click at [57, 177] on link "Team Analytics" at bounding box center [80, 183] width 81 height 13
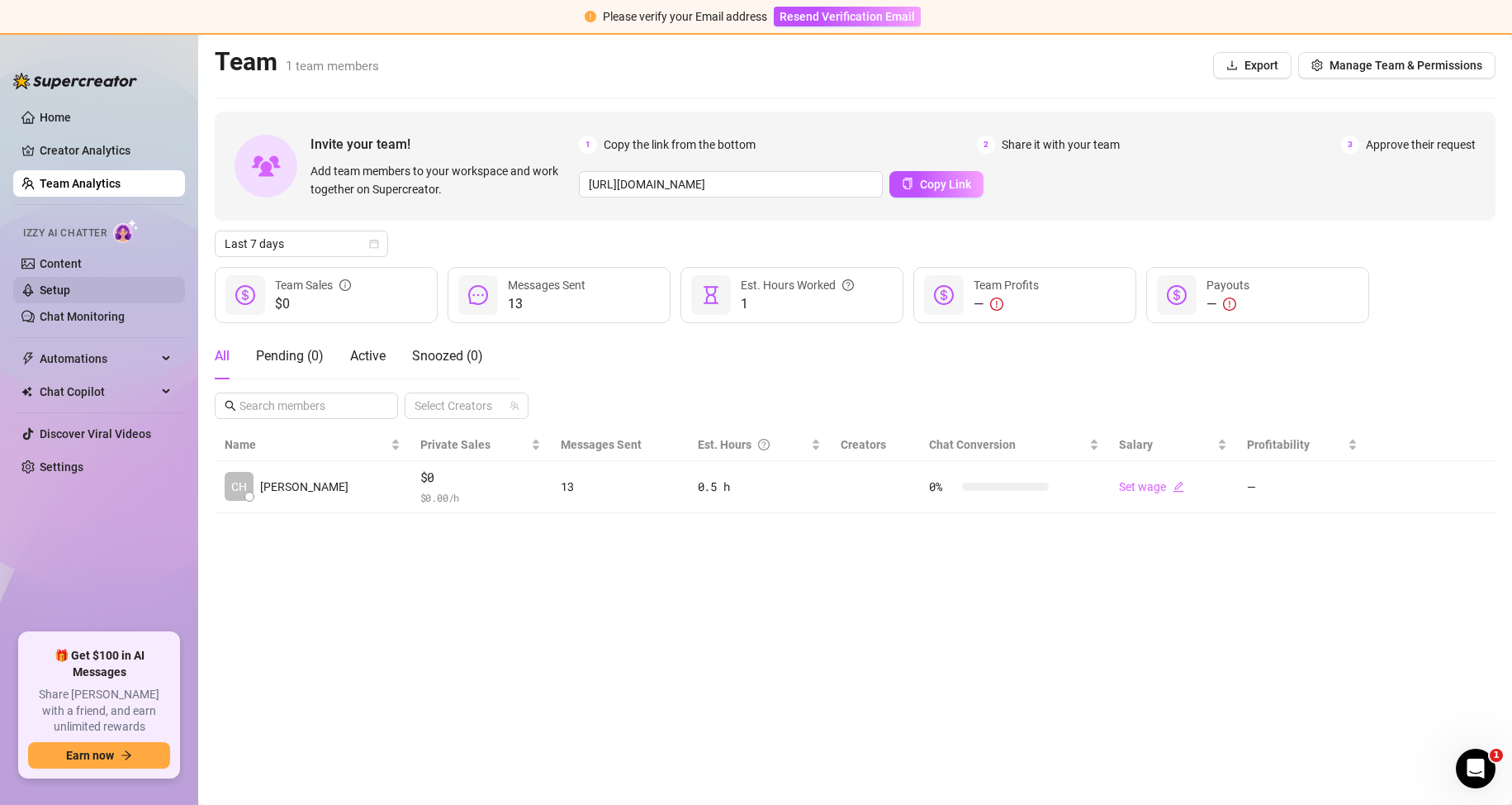
click at [61, 285] on link "Setup" at bounding box center [55, 290] width 30 height 13
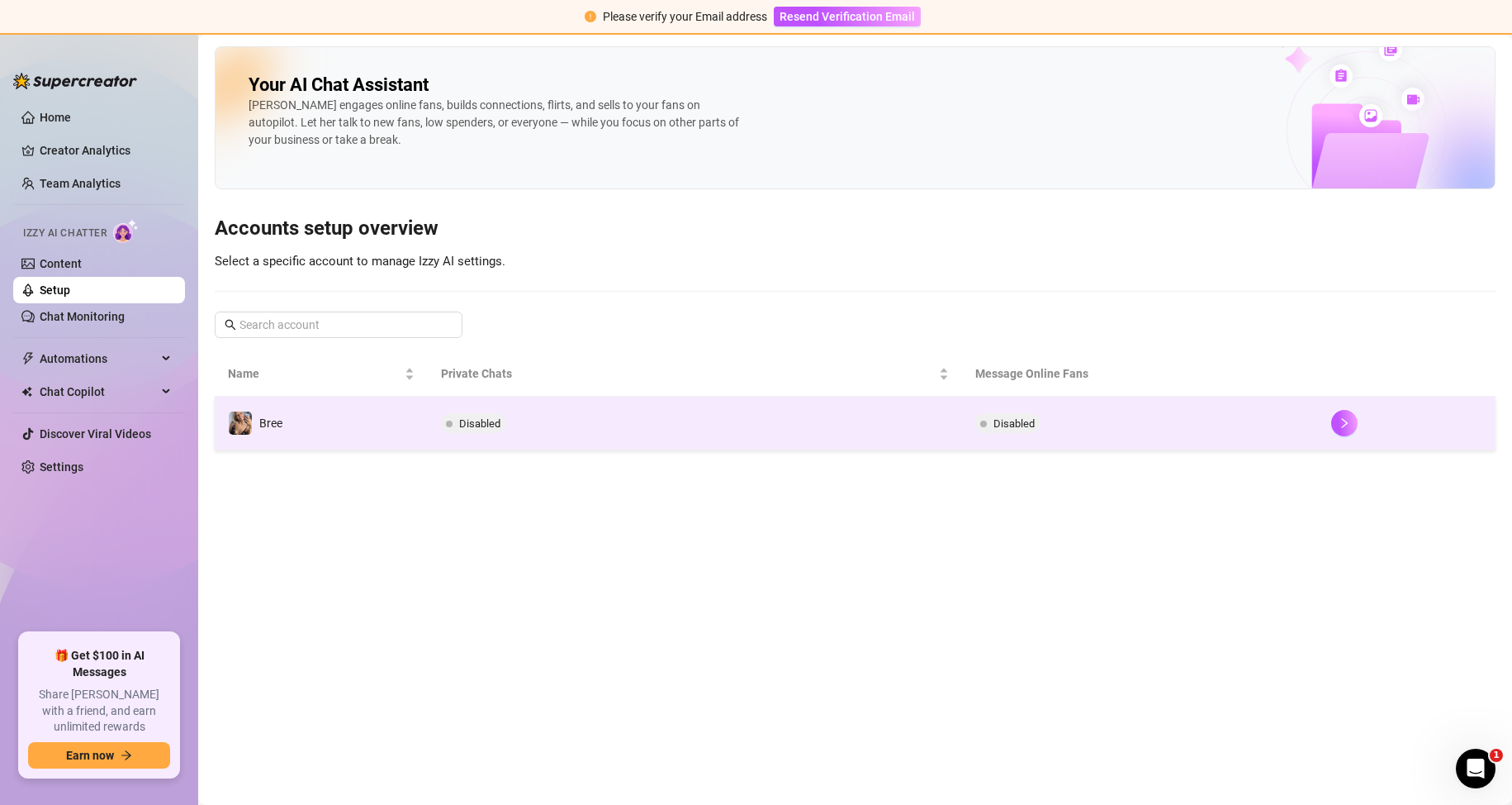
click at [364, 424] on td "Bree" at bounding box center [322, 423] width 213 height 54
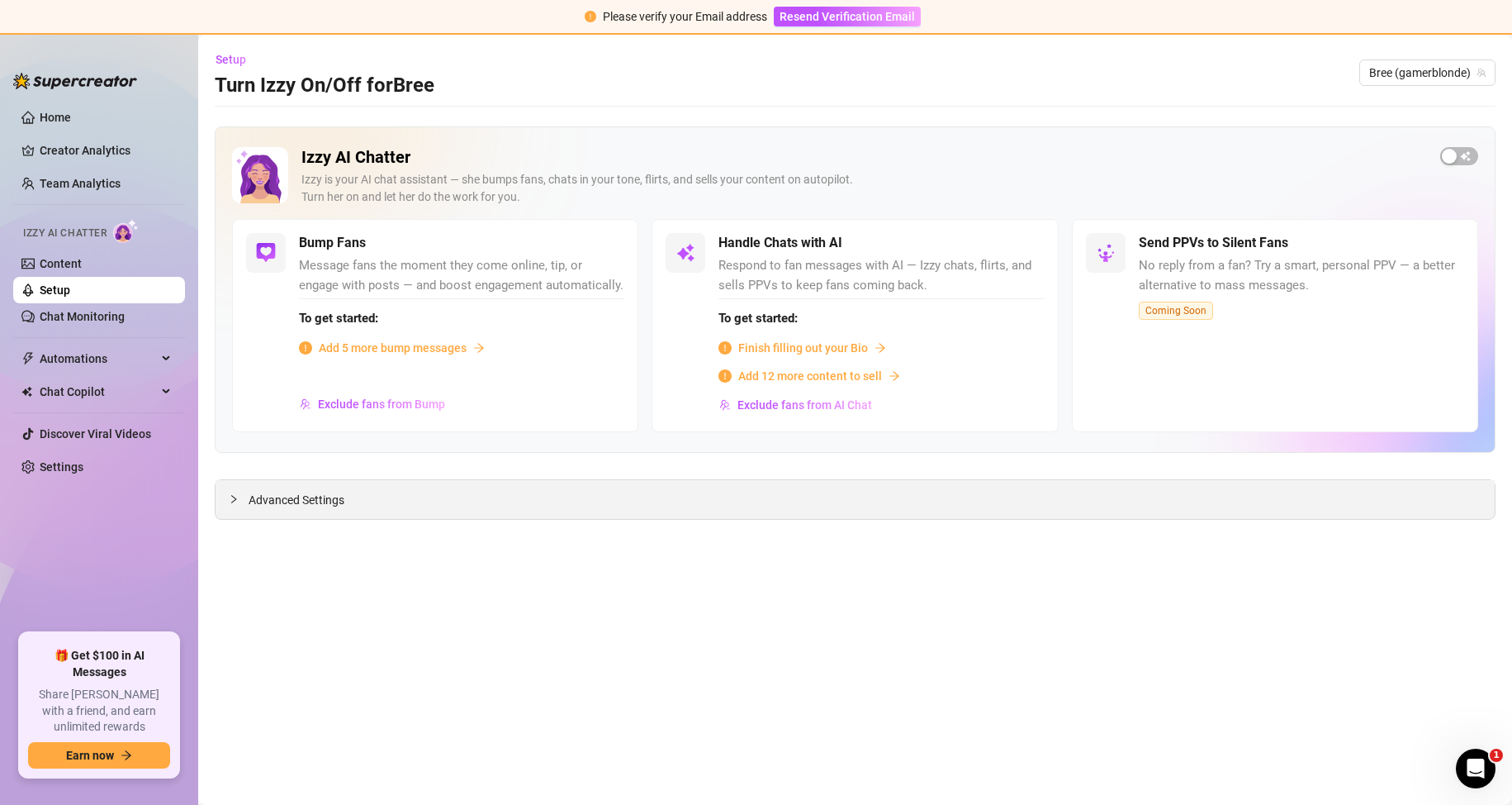
click at [242, 495] on div at bounding box center [238, 499] width 20 height 18
click at [394, 357] on span "Add 5 more bump messages" at bounding box center [393, 347] width 147 height 18
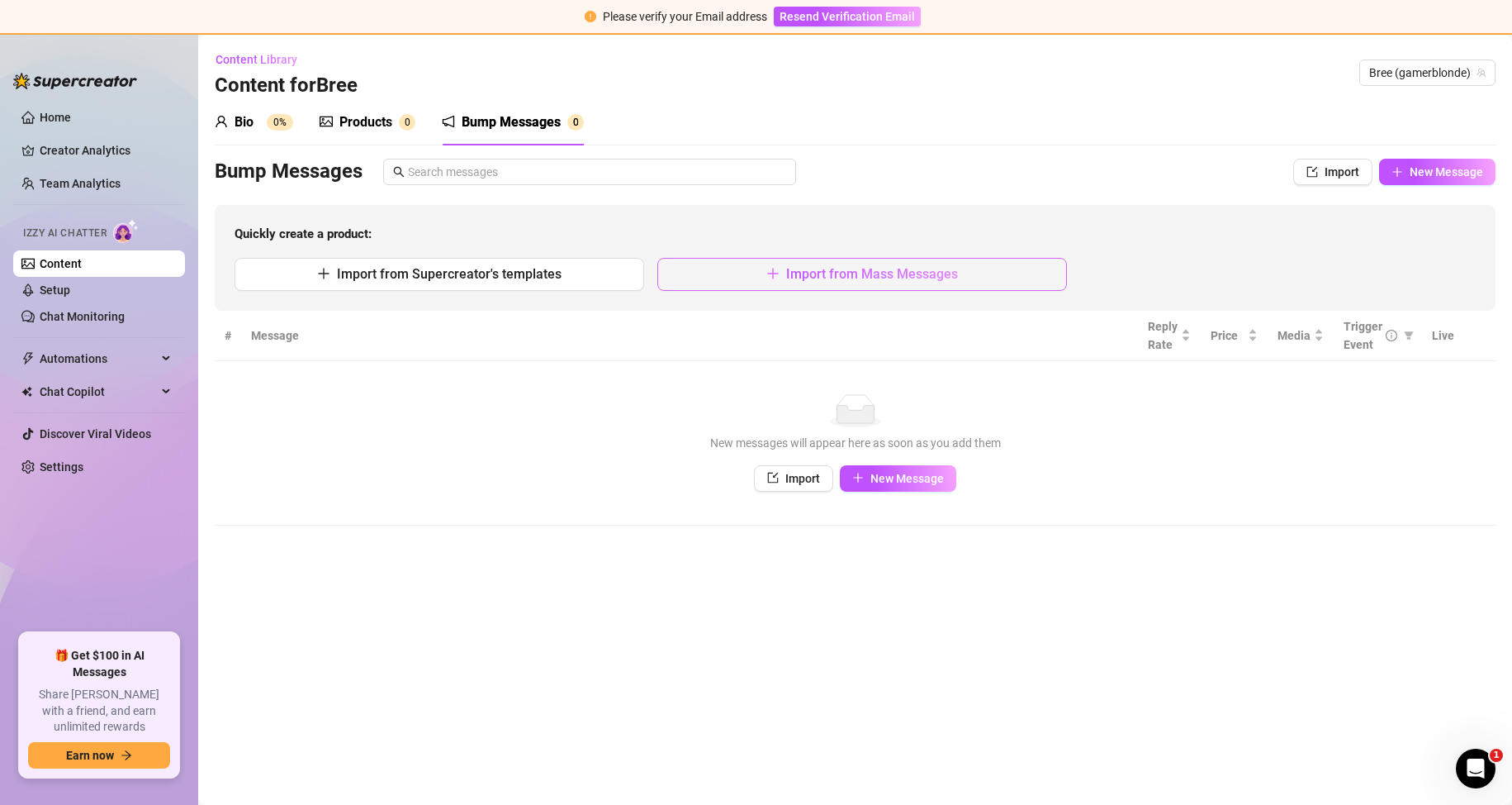
click at [841, 274] on span "Import from Mass Messages" at bounding box center [872, 274] width 172 height 16
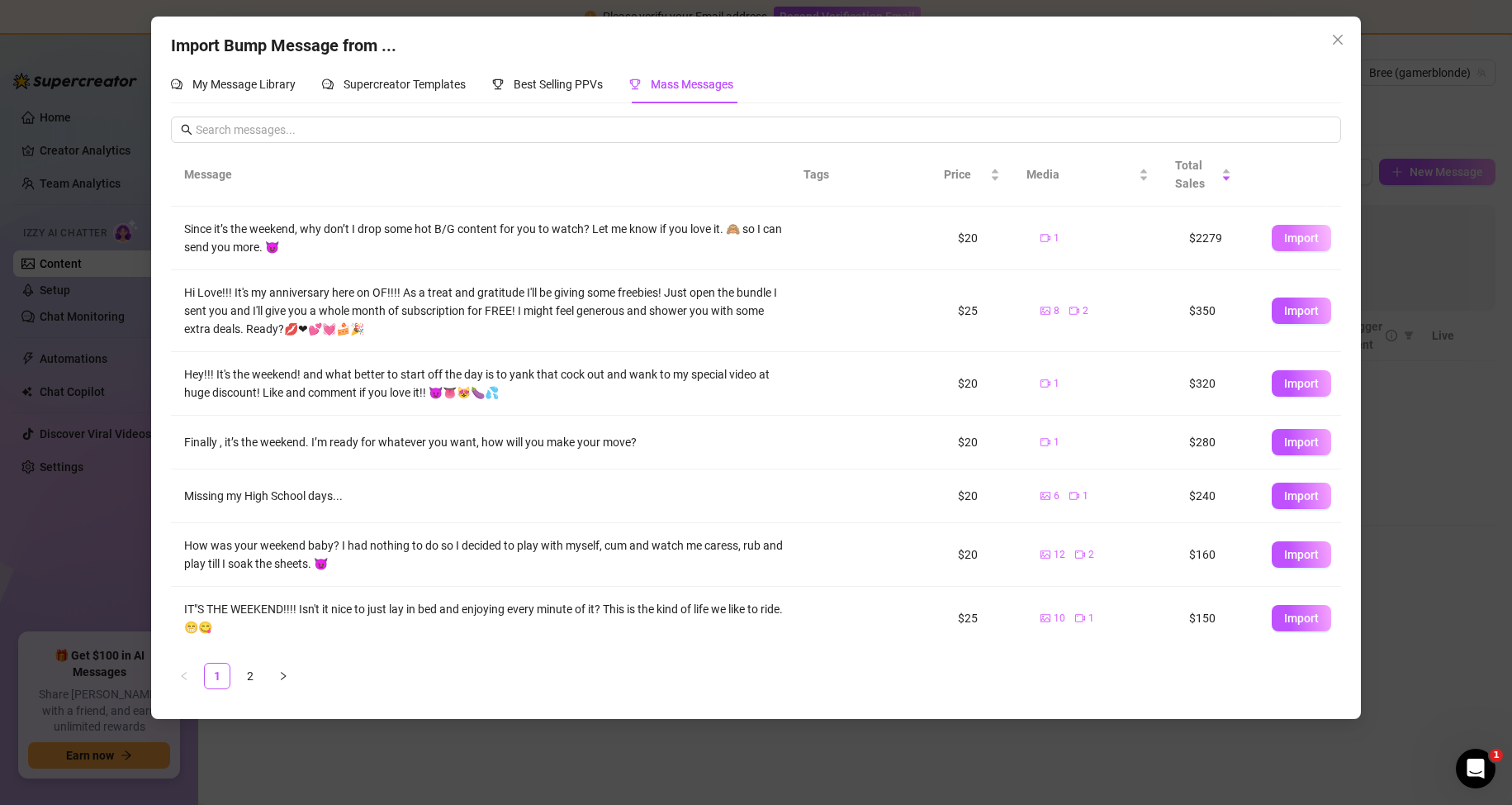
click at [1284, 233] on span "Import" at bounding box center [1301, 238] width 35 height 13
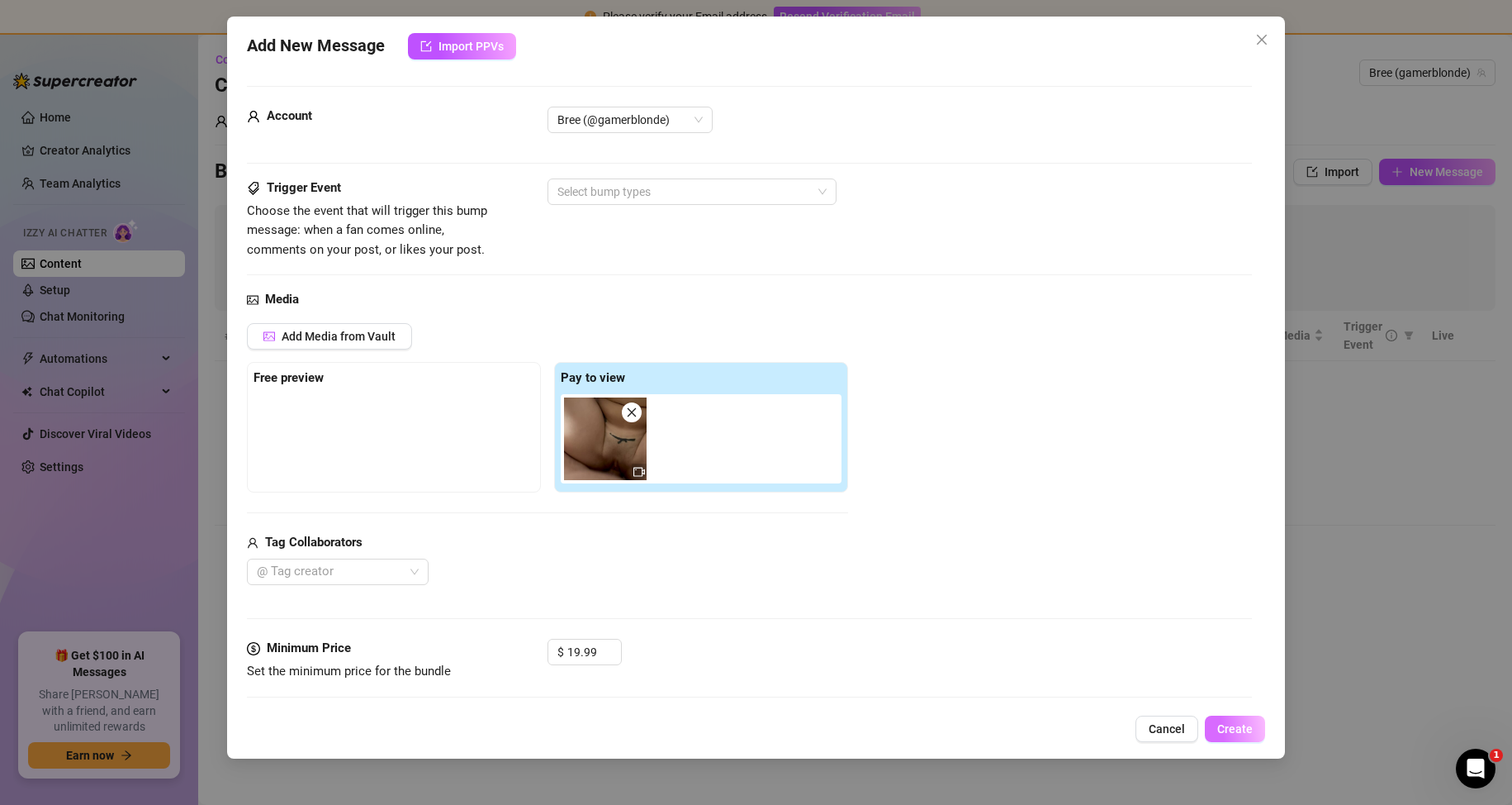
click at [1232, 732] on span "Create" at bounding box center [1235, 728] width 36 height 13
click at [652, 196] on div at bounding box center [683, 192] width 265 height 23
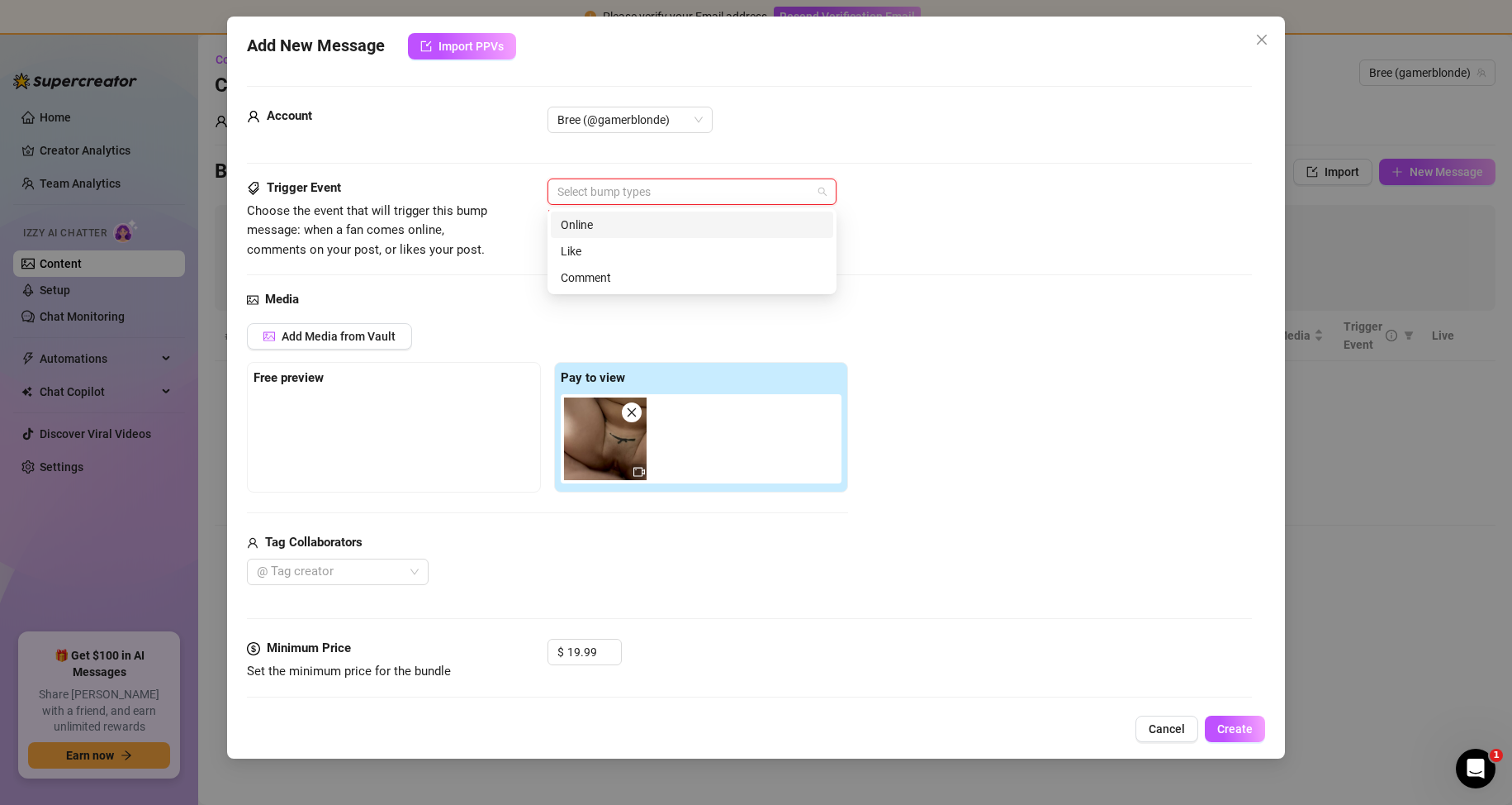
click at [606, 225] on div "Online" at bounding box center [692, 225] width 263 height 18
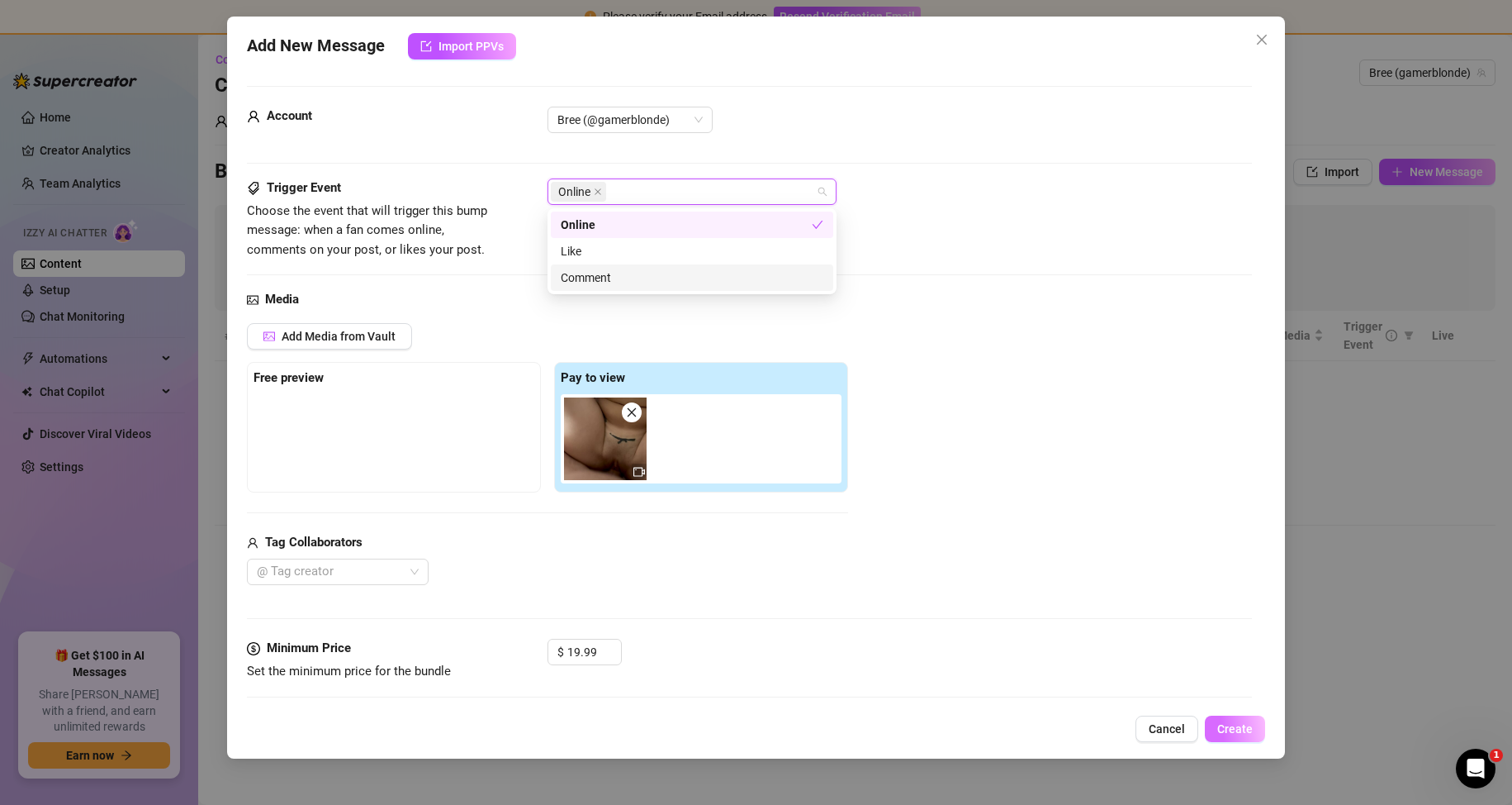
click at [1220, 730] on span "Create" at bounding box center [1235, 728] width 36 height 13
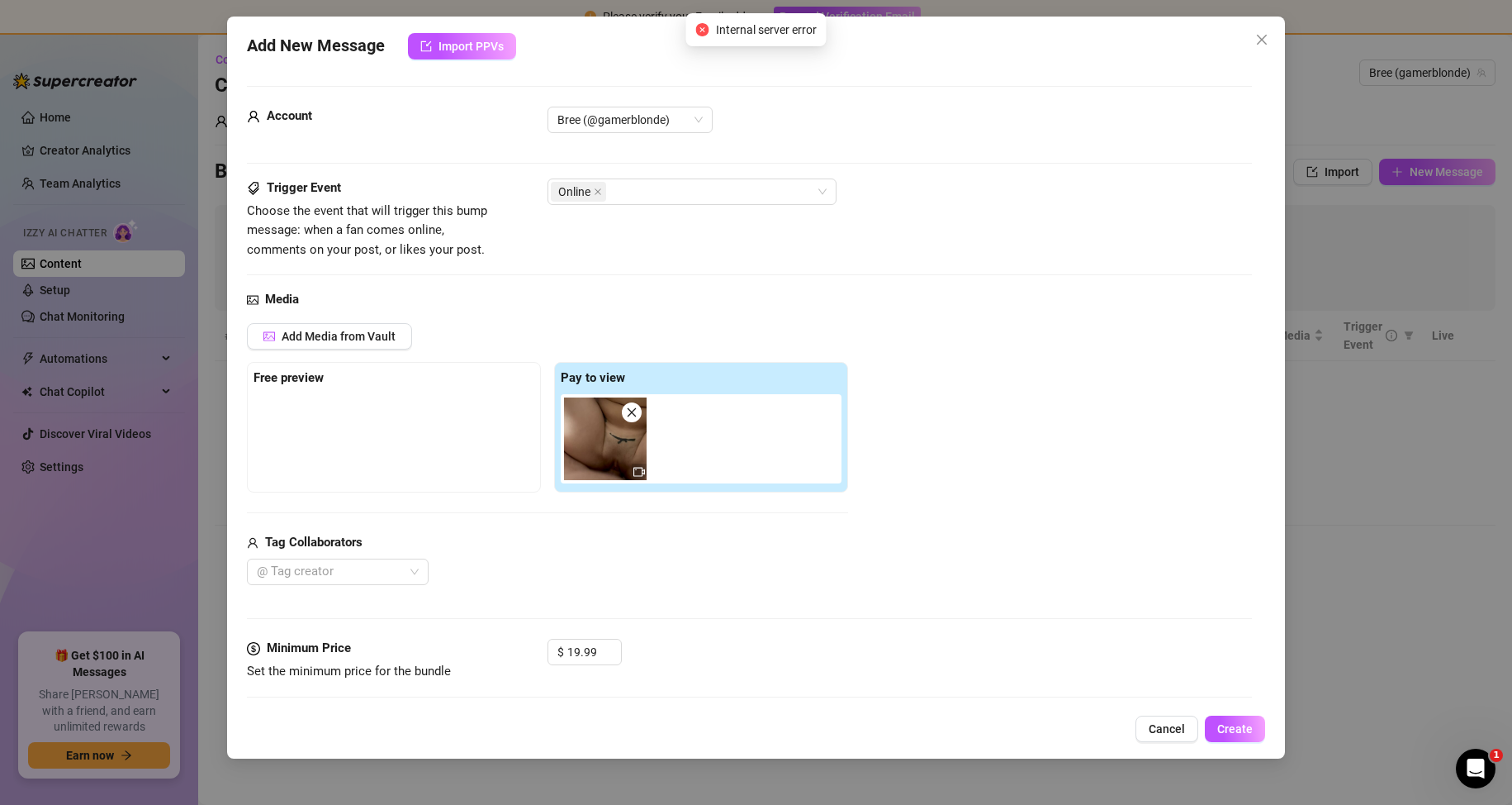
click at [1262, 39] on icon "close" at bounding box center [1261, 39] width 10 height 10
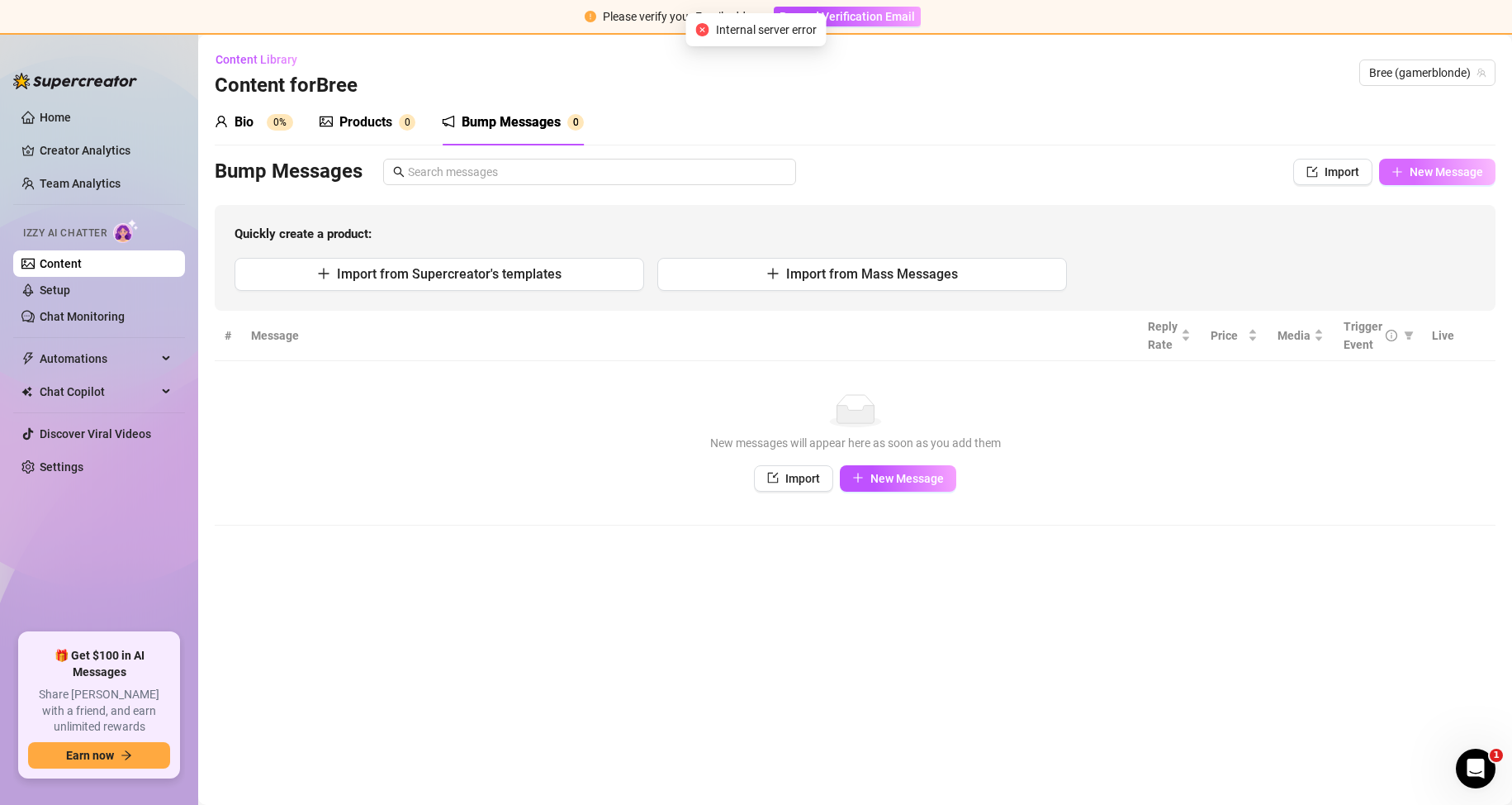
click at [1443, 180] on button "New Message" at bounding box center [1437, 172] width 116 height 26
type textarea "Type your message here..."
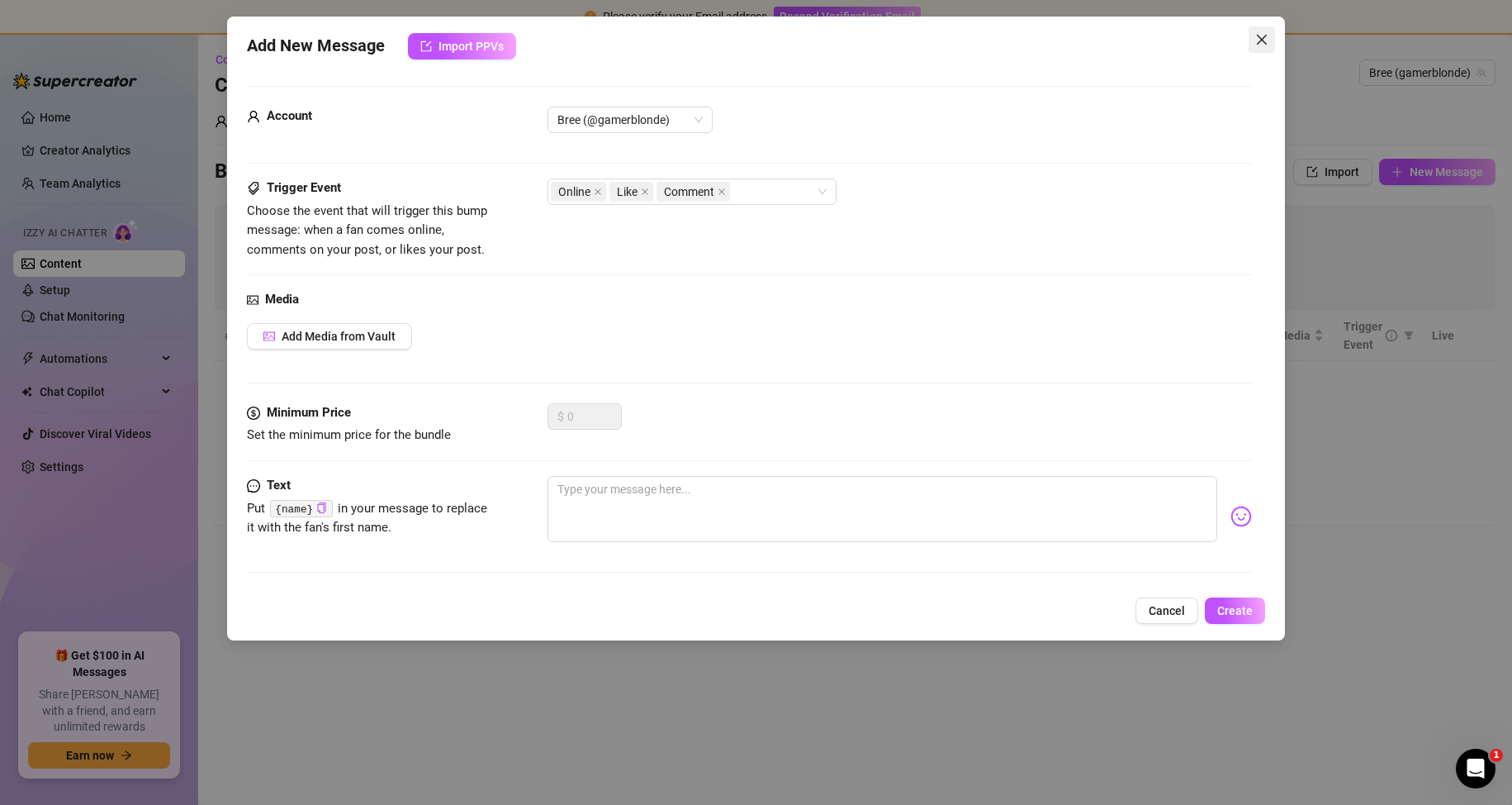
click at [1261, 43] on icon "close" at bounding box center [1261, 39] width 13 height 13
